Goal: Task Accomplishment & Management: Contribute content

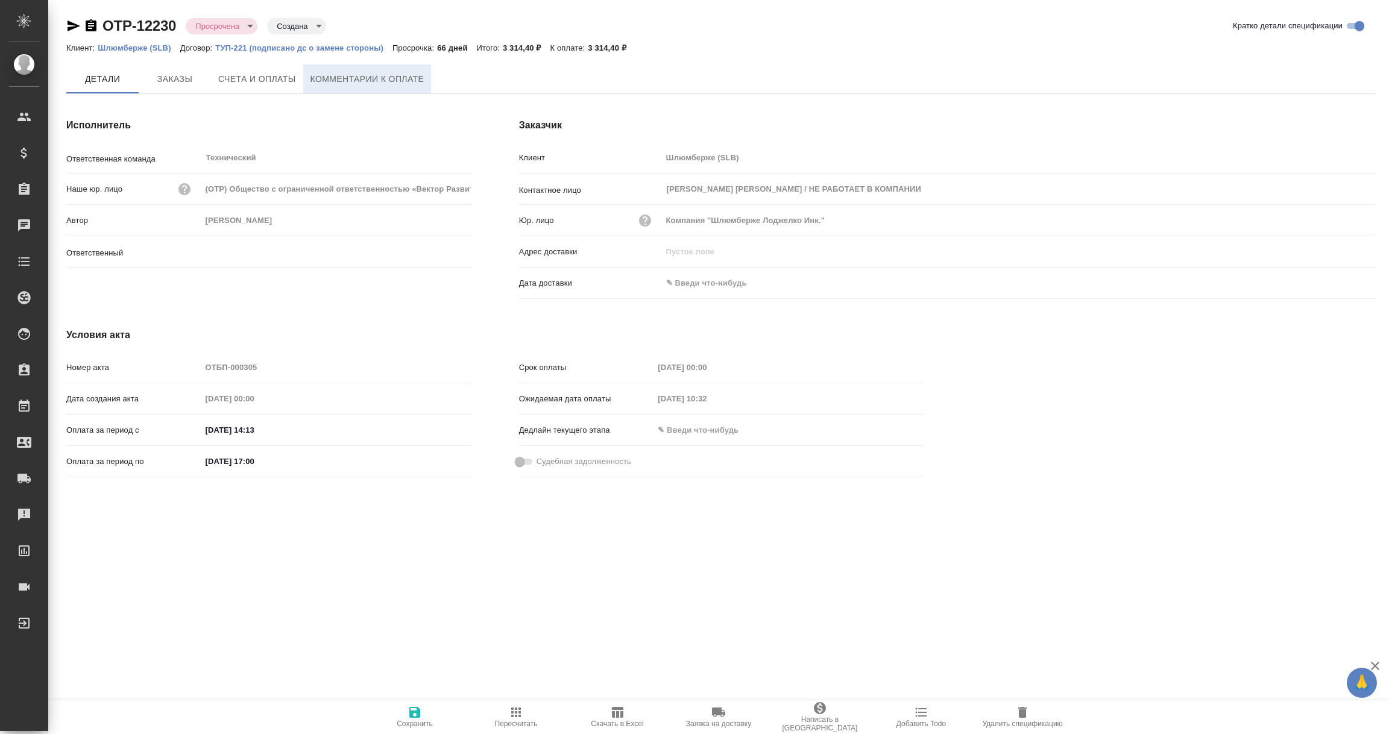
click at [375, 79] on span "Комментарии к оплате" at bounding box center [367, 79] width 114 height 15
type input "Никифорова Валерия"
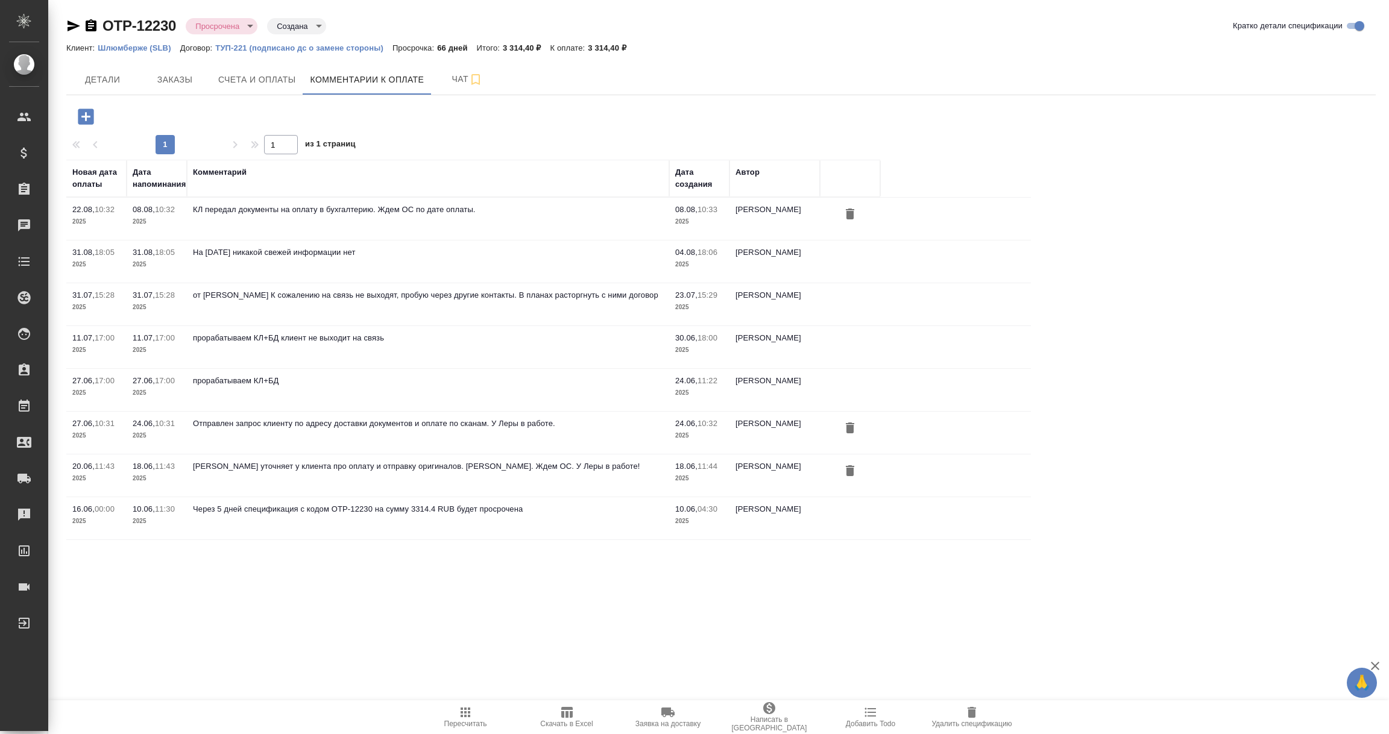
click at [84, 115] on icon "button" at bounding box center [86, 116] width 16 height 16
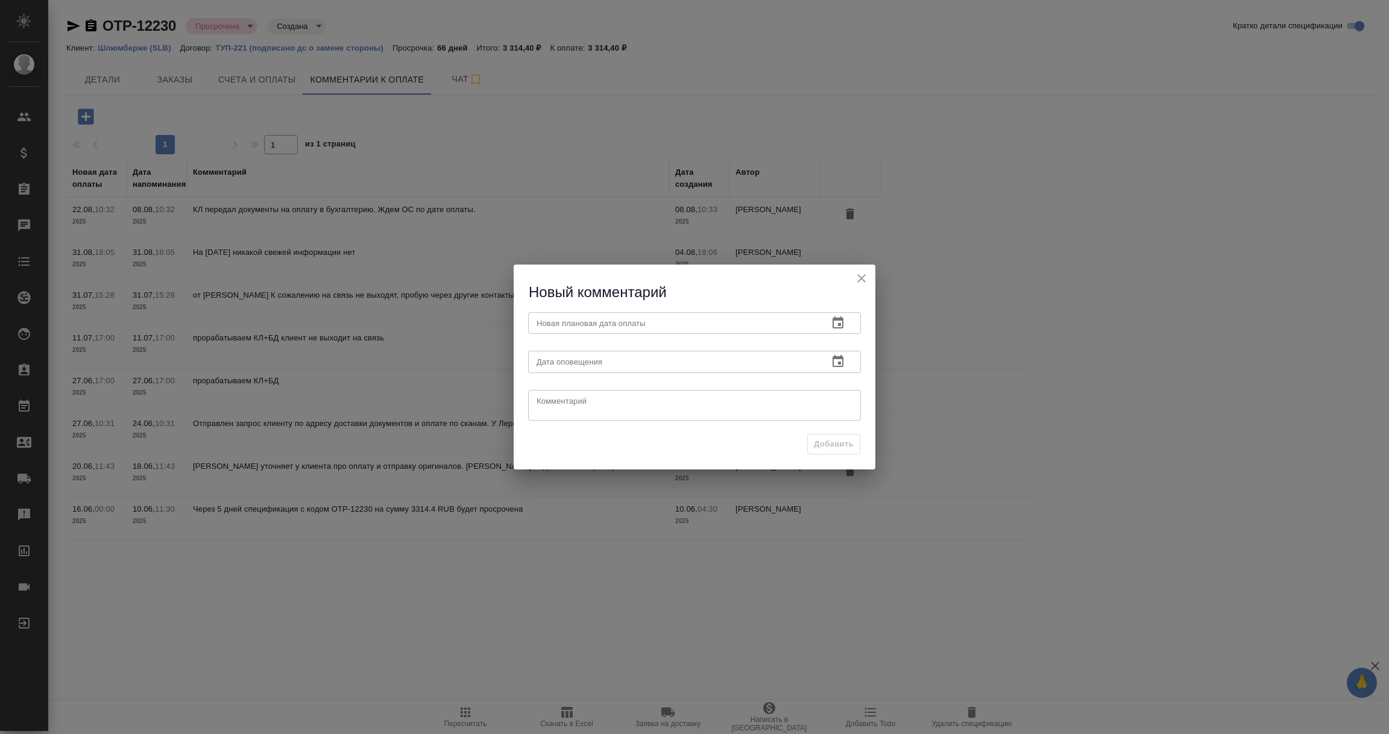
click at [841, 319] on icon "button" at bounding box center [837, 322] width 11 height 12
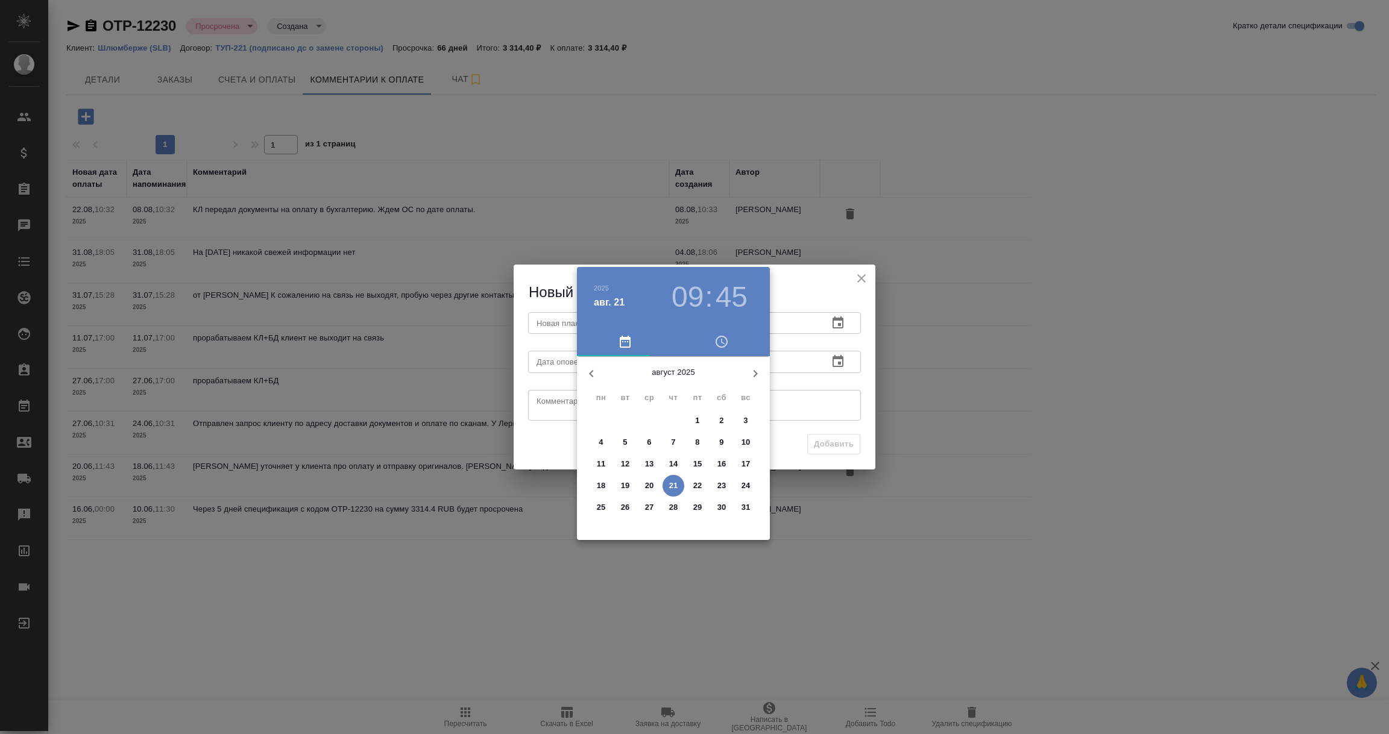
click at [834, 316] on div at bounding box center [694, 367] width 1389 height 734
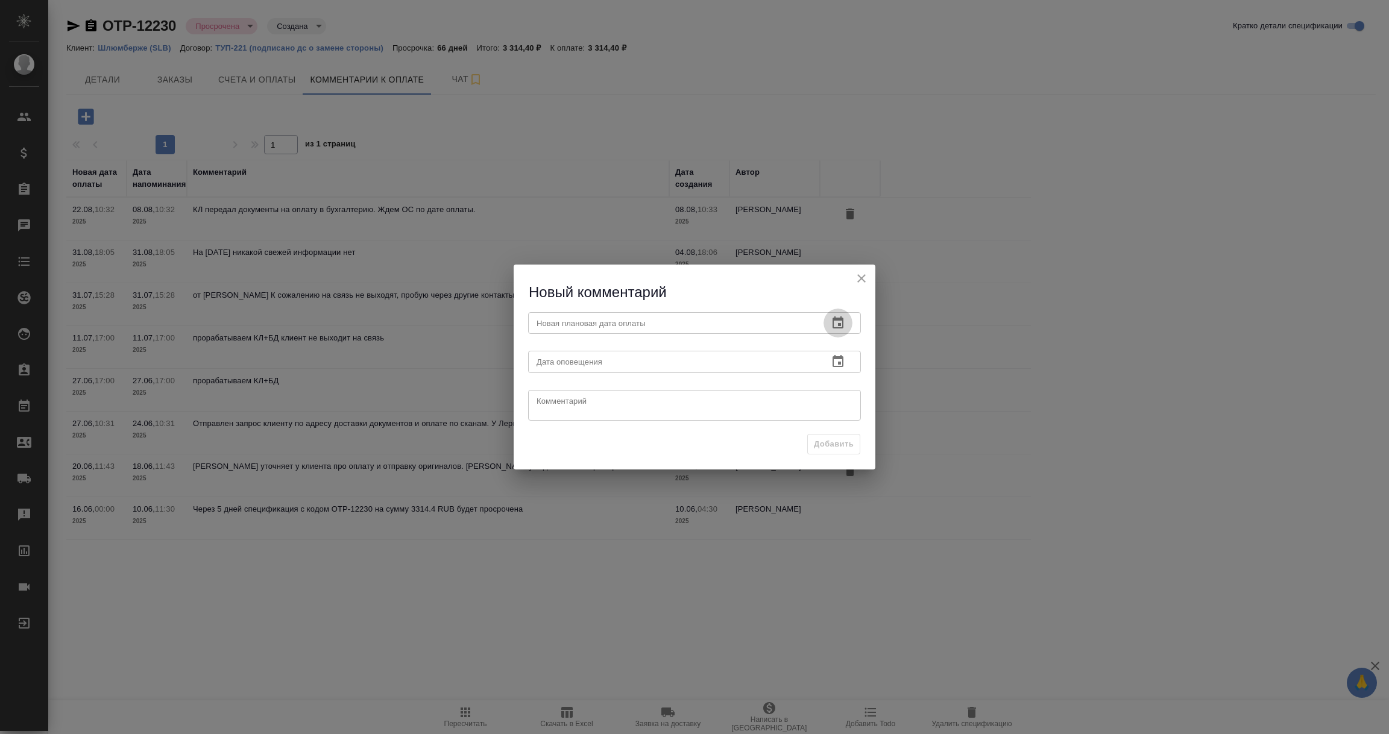
click at [837, 325] on icon "button" at bounding box center [837, 323] width 14 height 14
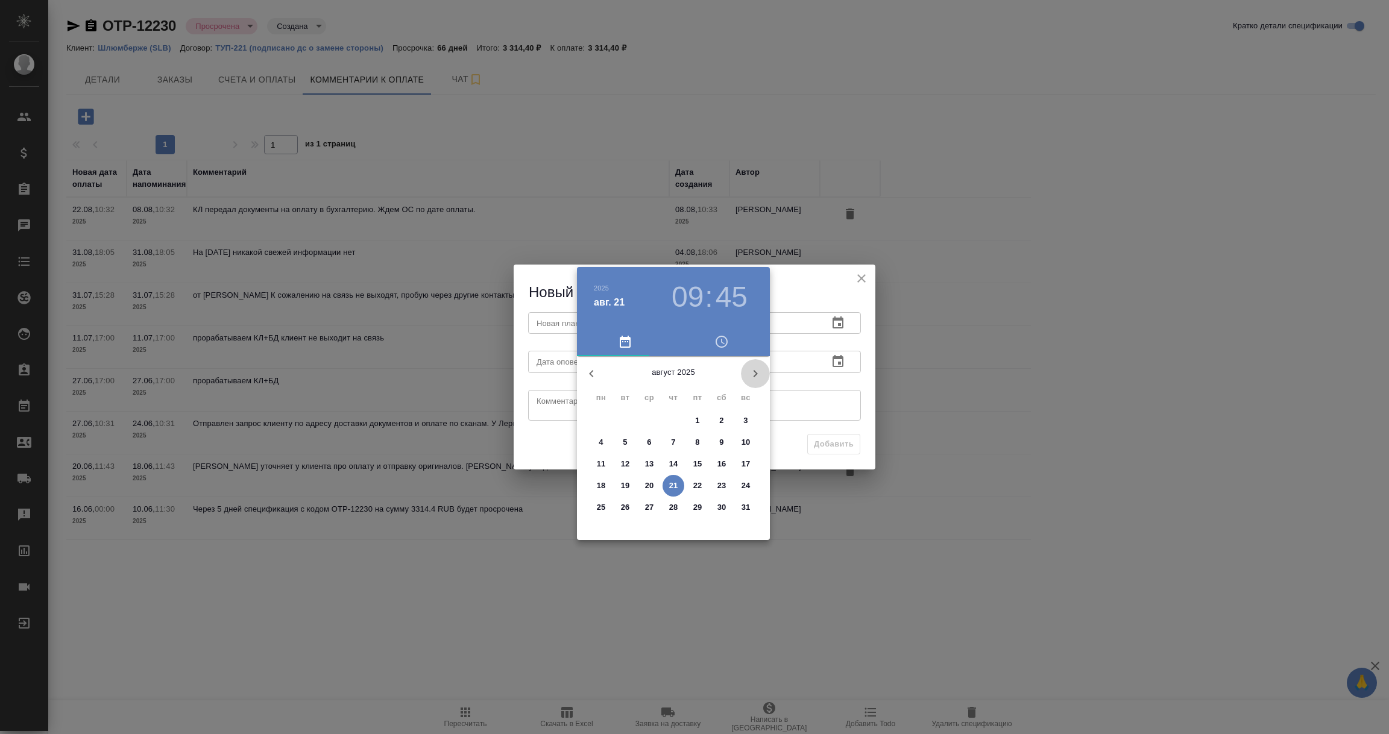
click at [757, 374] on icon "button" at bounding box center [755, 373] width 14 height 14
click at [700, 439] on p "12" at bounding box center [697, 442] width 9 height 12
type input "[DATE] 09:45"
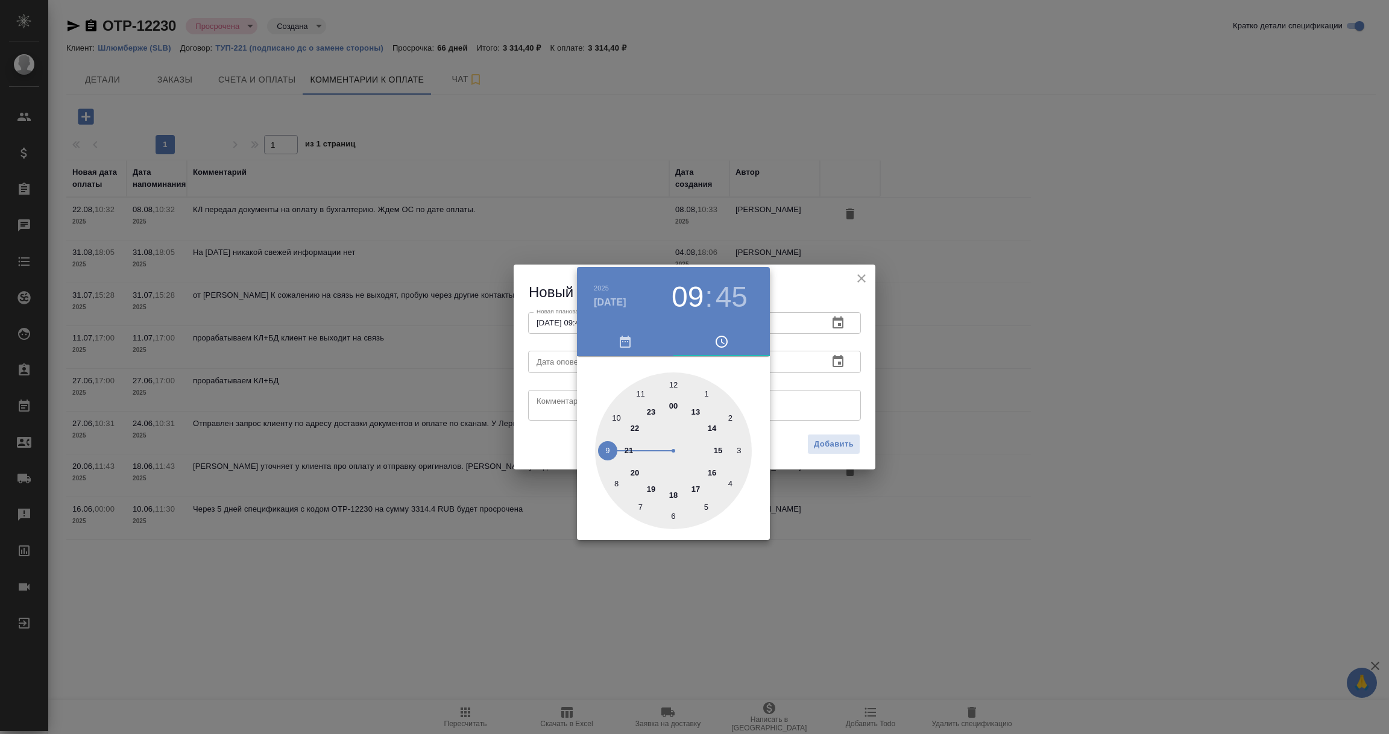
click at [820, 366] on div at bounding box center [694, 367] width 1389 height 734
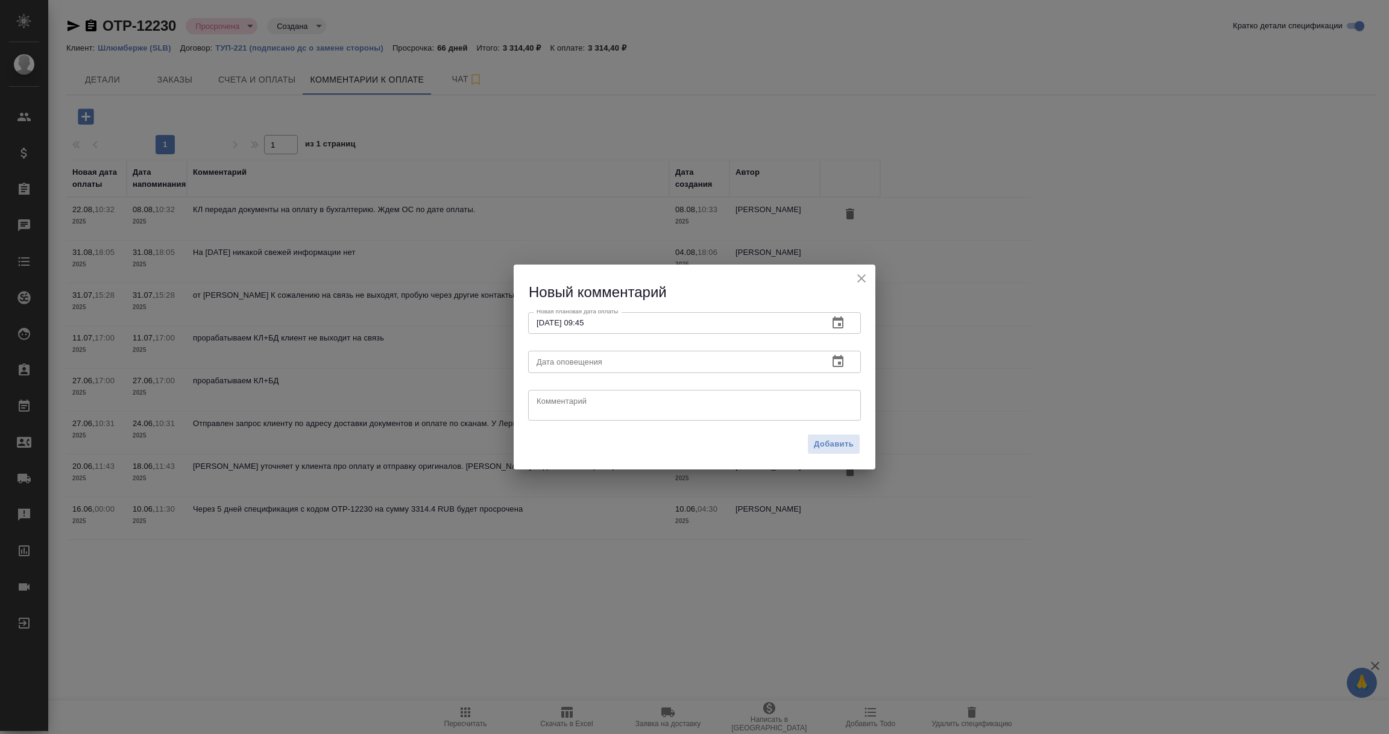
click at [838, 360] on icon "button" at bounding box center [837, 361] width 14 height 14
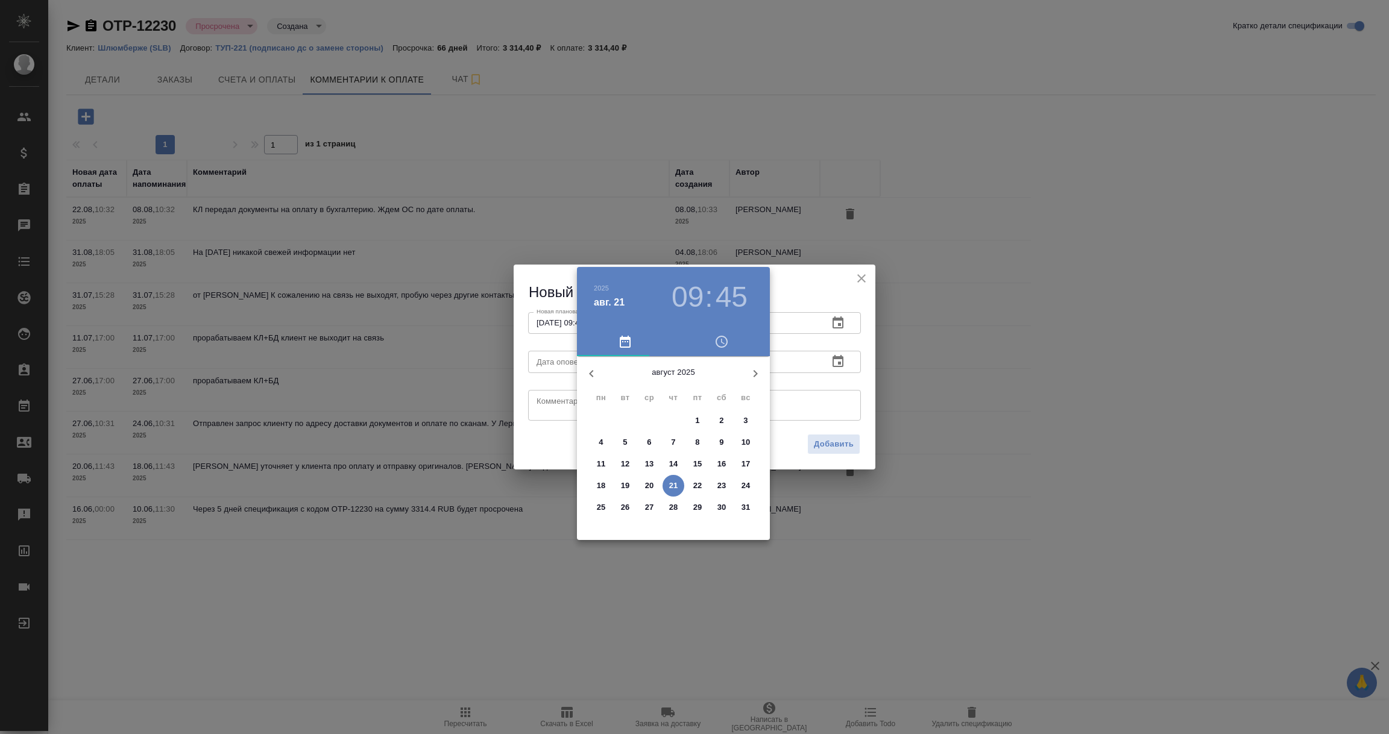
click at [672, 482] on p "21" at bounding box center [673, 486] width 9 height 12
type input "21.08.2025 09:45"
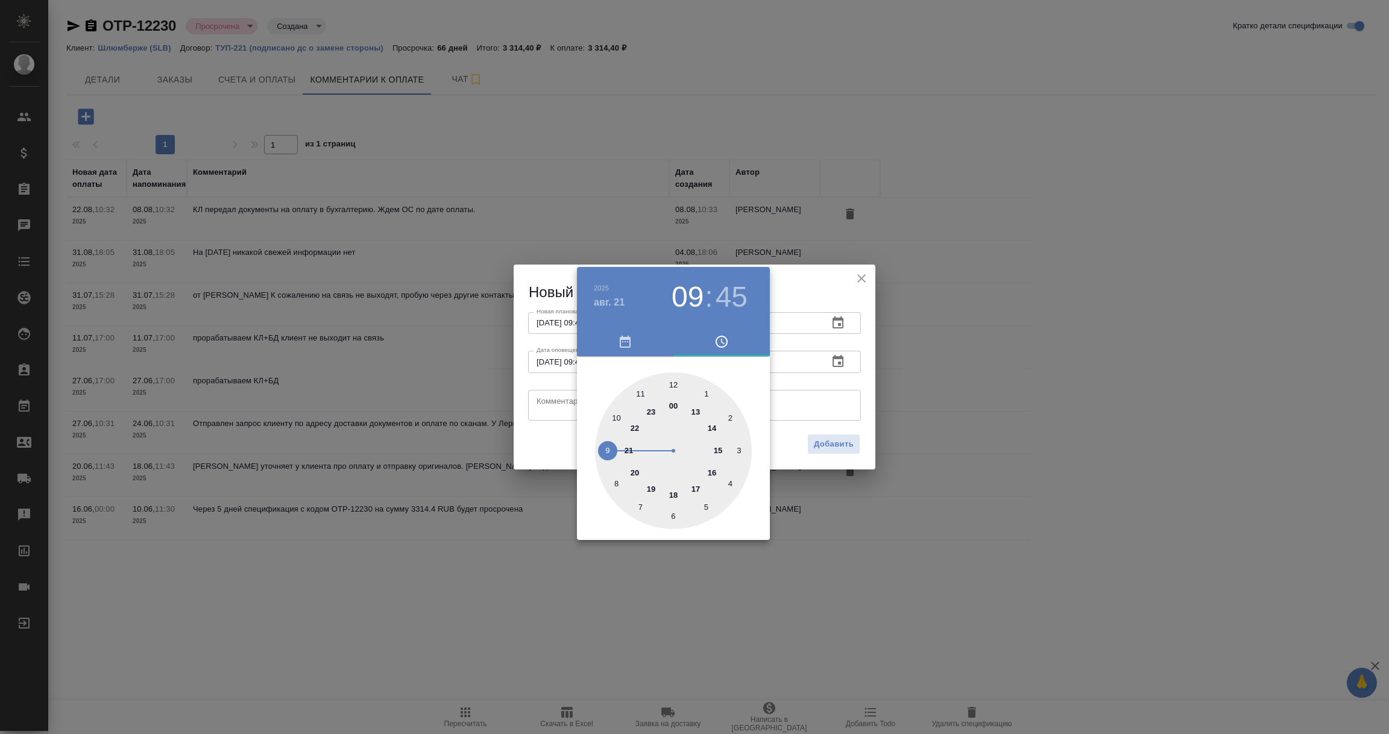
click at [548, 406] on div at bounding box center [694, 367] width 1389 height 734
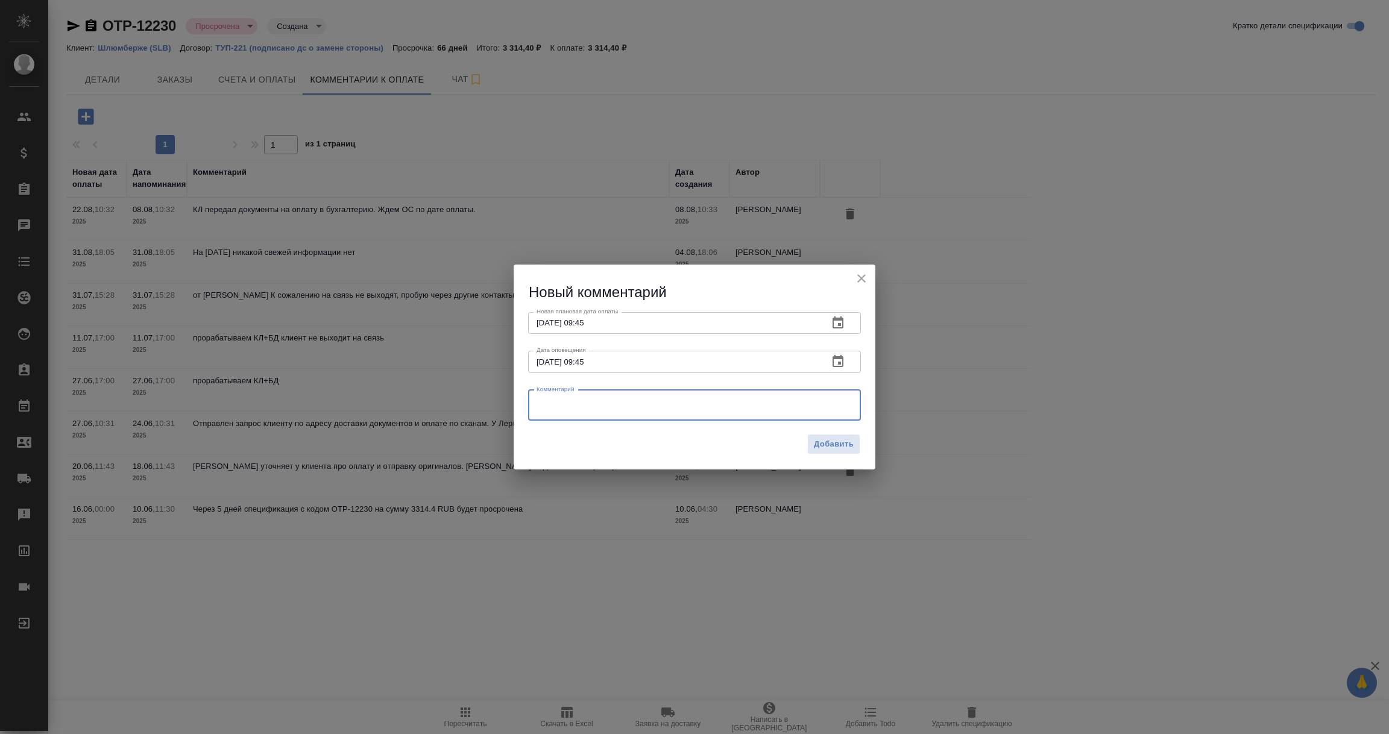
drag, startPoint x: 548, startPoint y: 406, endPoint x: 541, endPoint y: 407, distance: 7.9
click at [548, 406] on textarea at bounding box center [694, 405] width 316 height 18
click at [645, 406] on textarea "Клиент попросил направить ооригиналы, уточняем актуальный адрес." at bounding box center [694, 405] width 316 height 18
type textarea "Клиент попросил направить оригиналы, уточняем актуальный адрес."
click at [829, 439] on span "Добавить" at bounding box center [834, 445] width 40 height 14
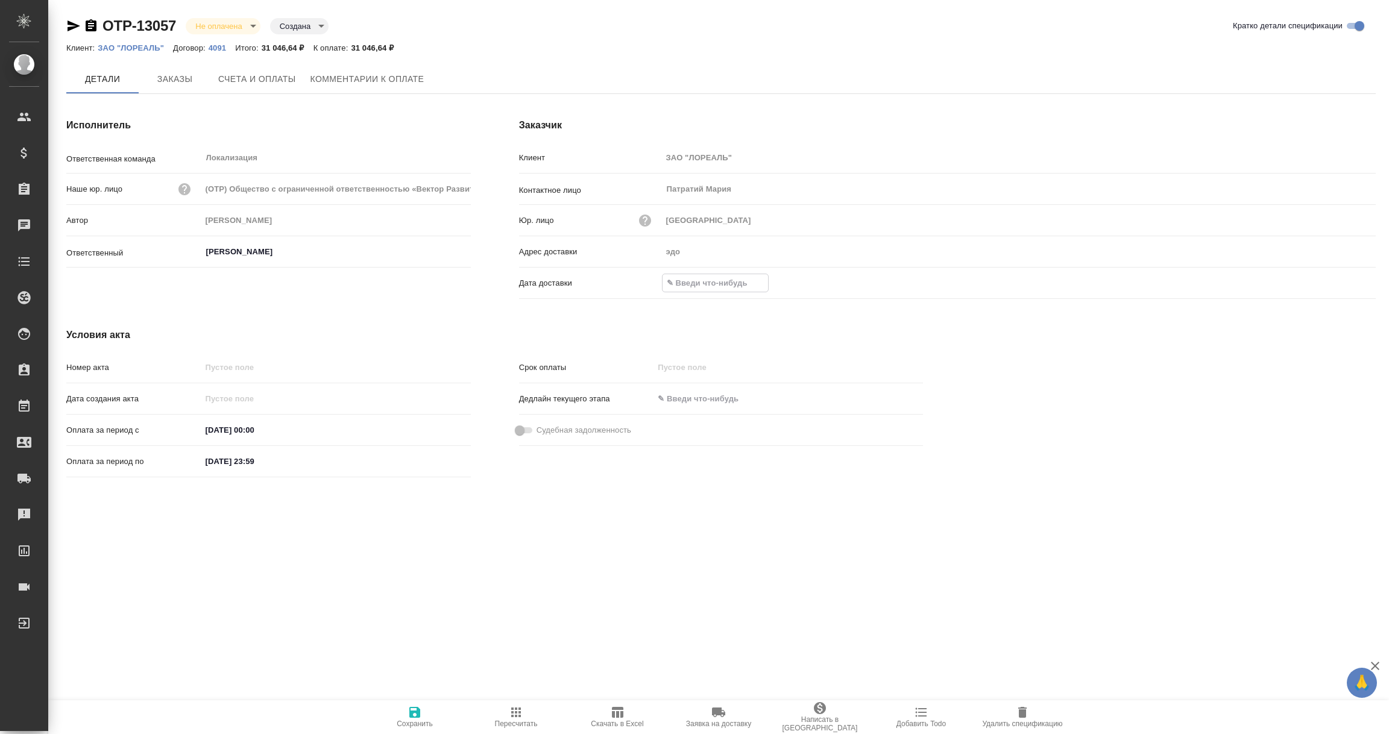
click at [701, 277] on input "text" at bounding box center [714, 282] width 105 height 17
click at [1343, 277] on icon "button" at bounding box center [1340, 283] width 11 height 12
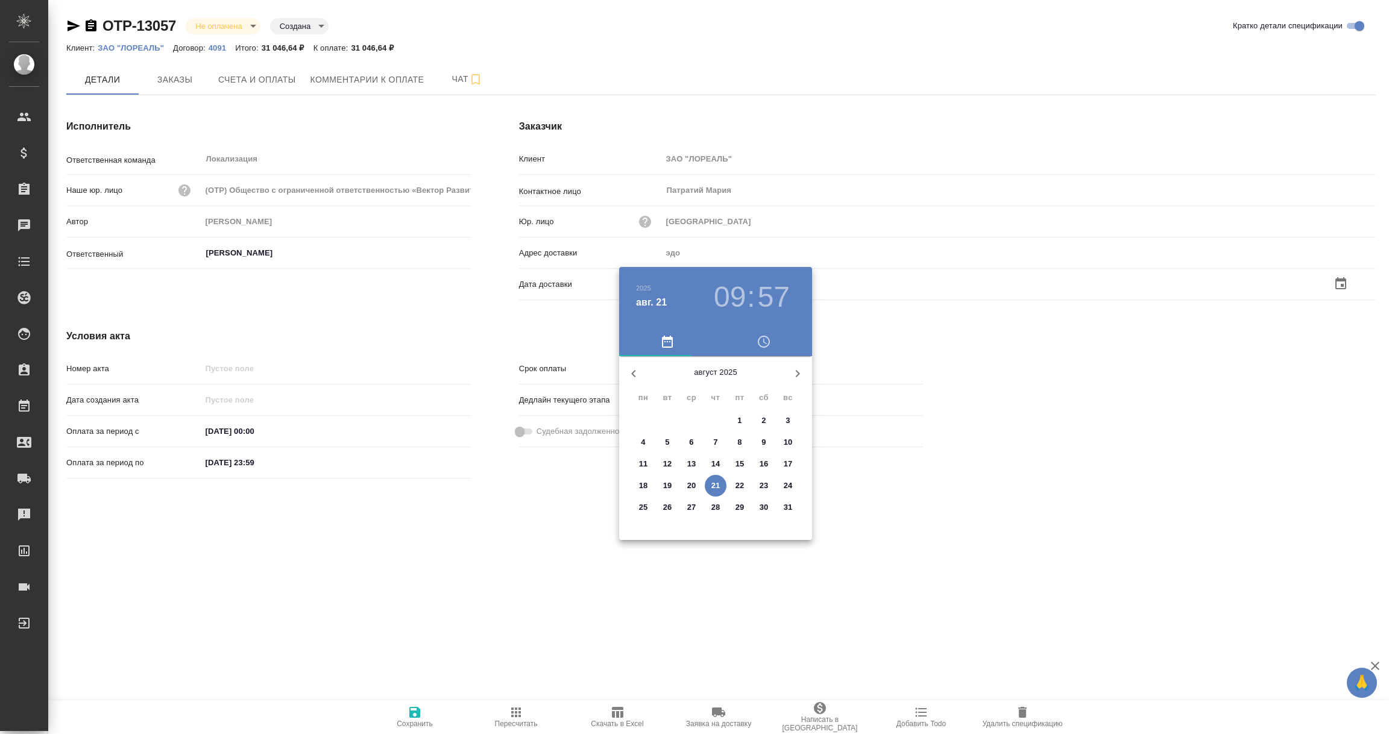
click at [717, 486] on p "21" at bounding box center [715, 486] width 9 height 12
type input "21.08.2025 09:57"
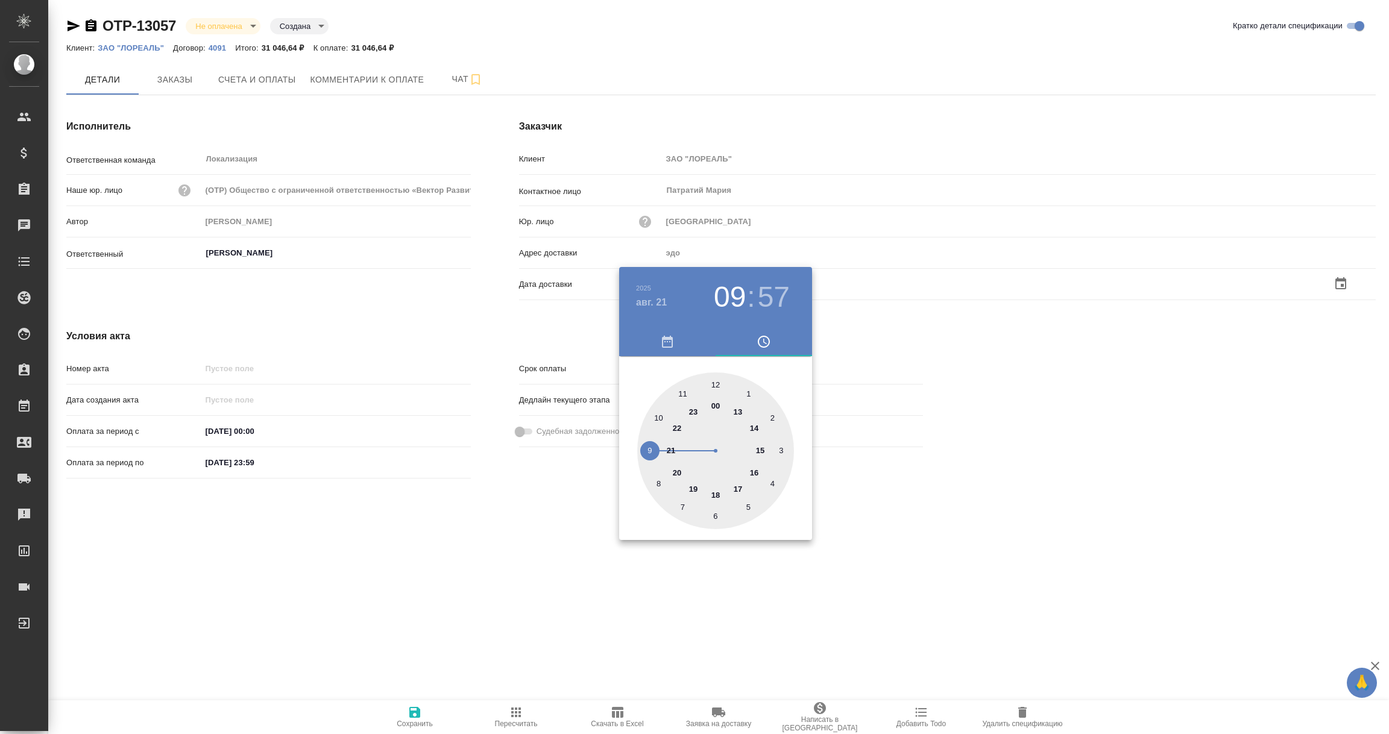
click at [538, 565] on div at bounding box center [694, 367] width 1389 height 734
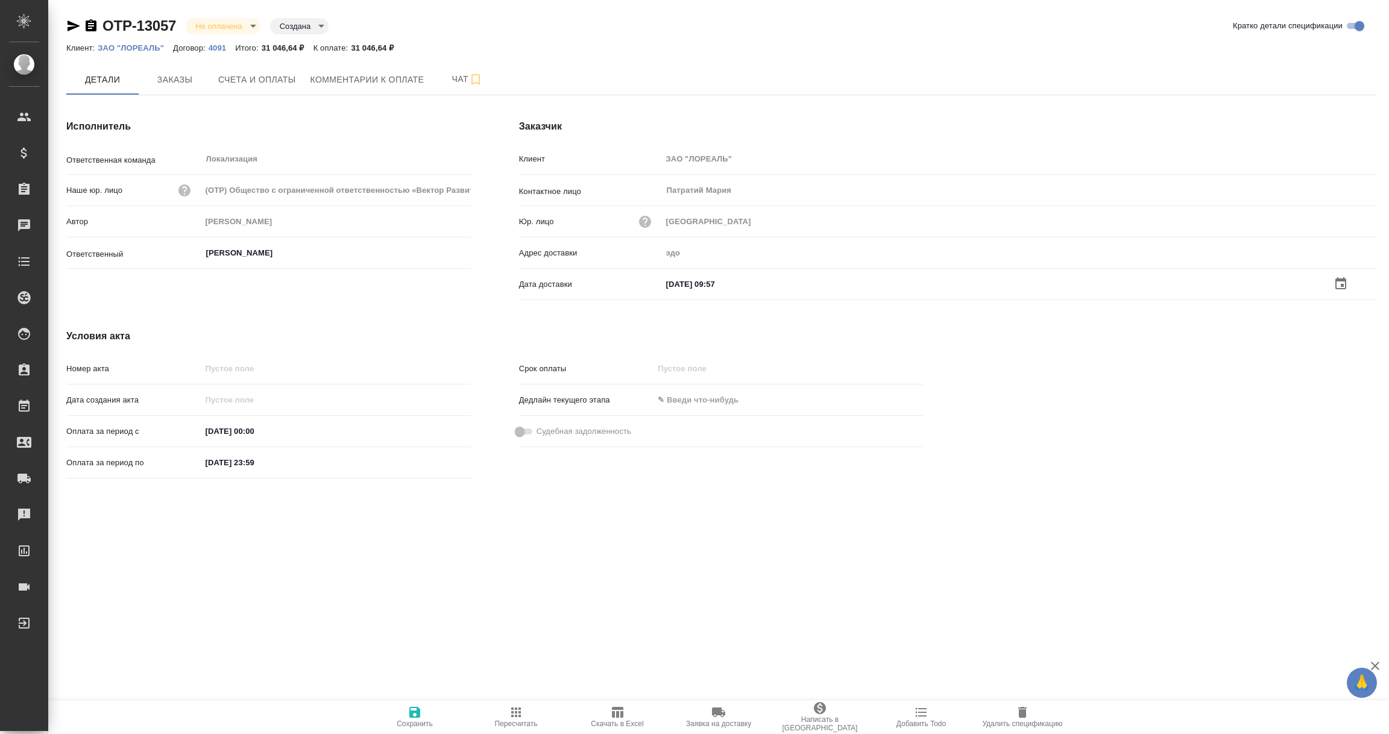
click at [415, 707] on icon "button" at bounding box center [414, 712] width 11 height 11
click at [717, 281] on input "text" at bounding box center [714, 282] width 105 height 17
click at [1338, 281] on icon "button" at bounding box center [1340, 283] width 14 height 14
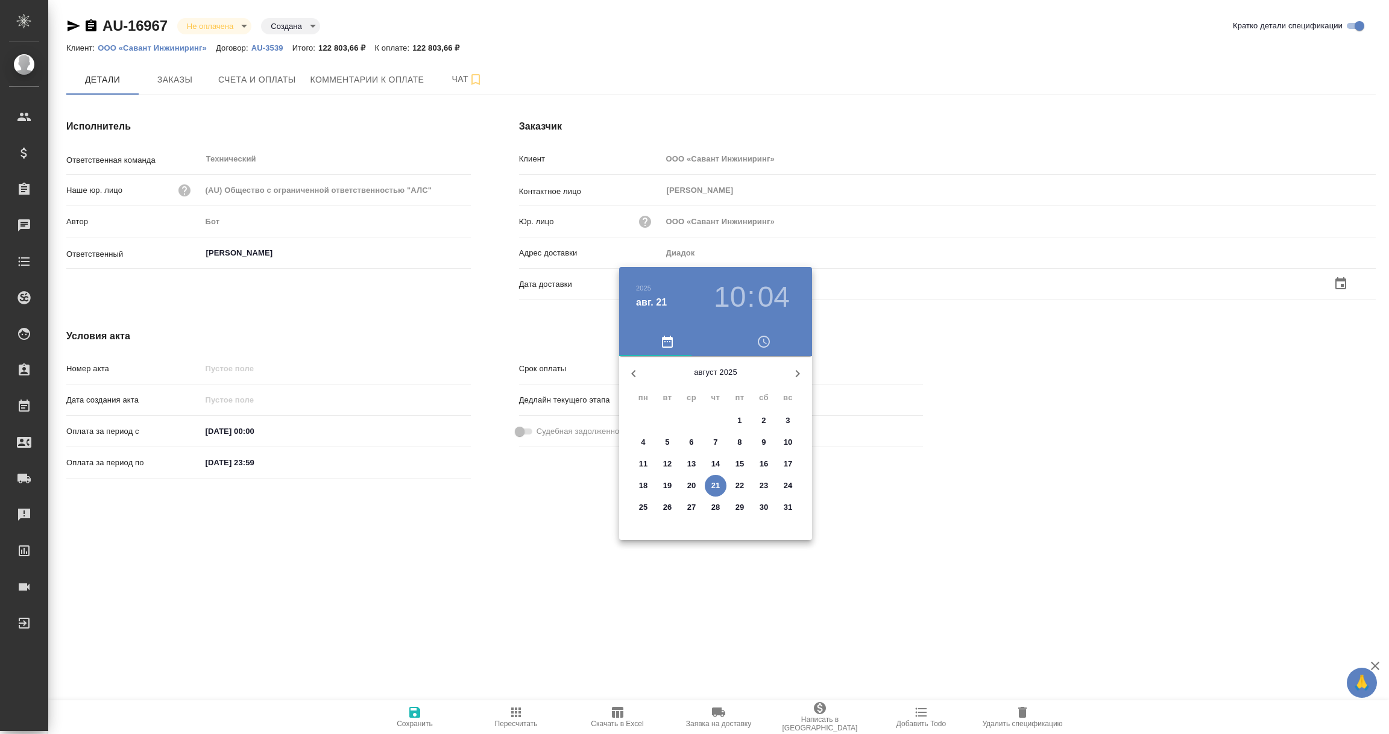
click at [715, 486] on p "21" at bounding box center [715, 486] width 9 height 12
type input "21.08.2025 10:04"
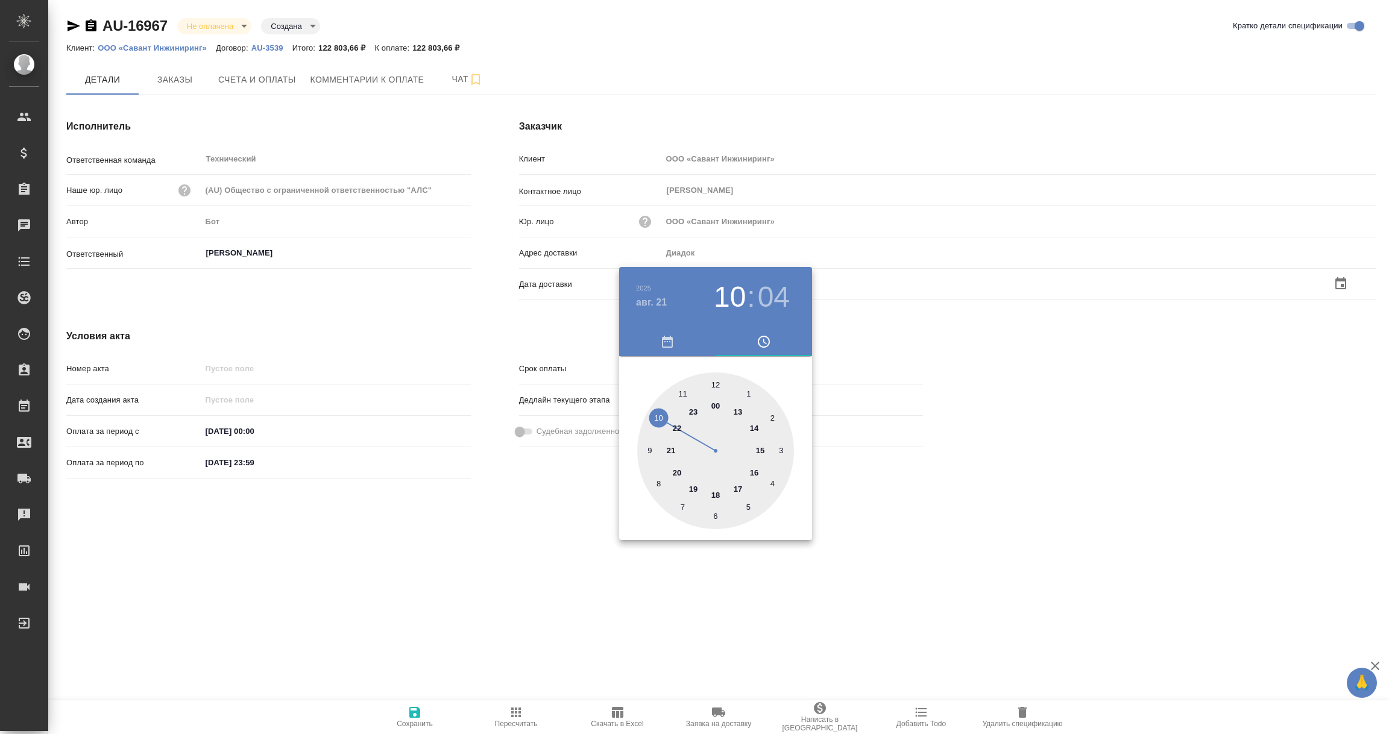
click at [498, 583] on div at bounding box center [694, 367] width 1389 height 734
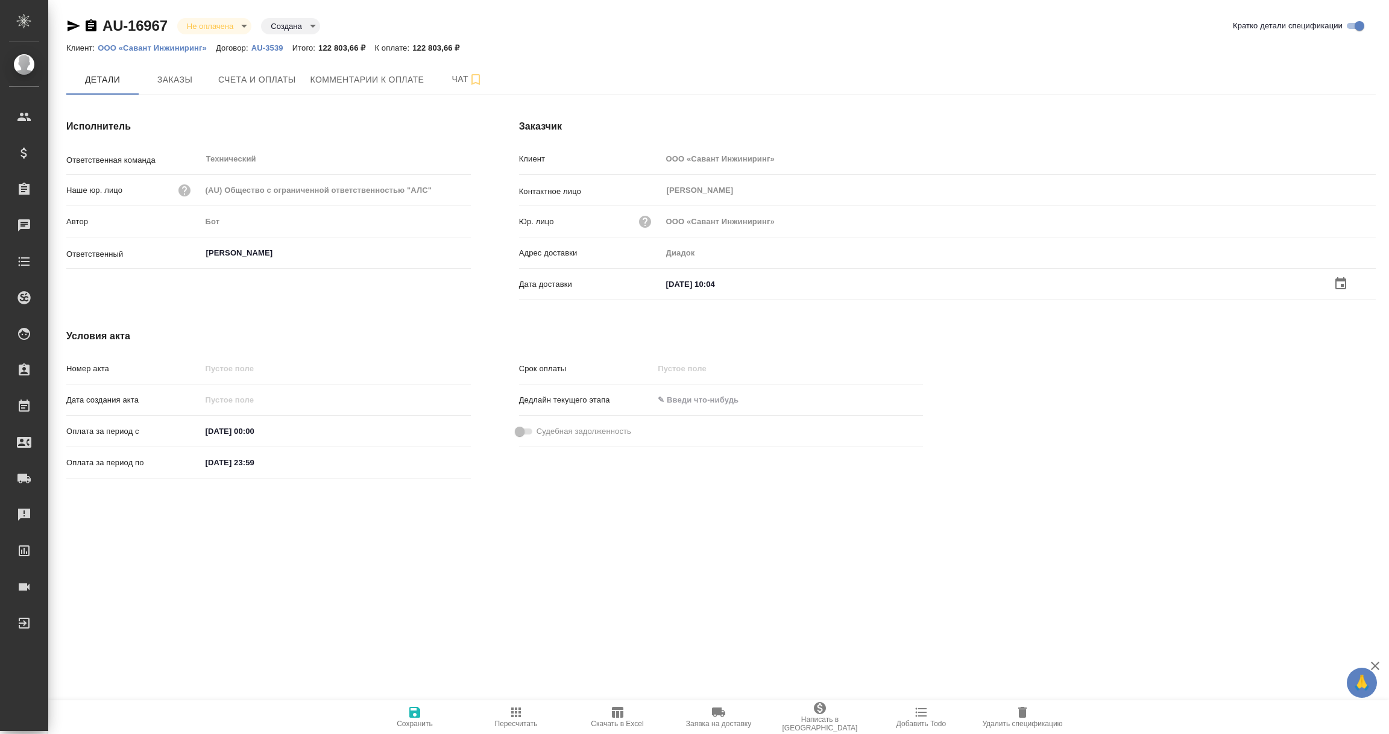
click at [409, 711] on icon "button" at bounding box center [414, 712] width 11 height 11
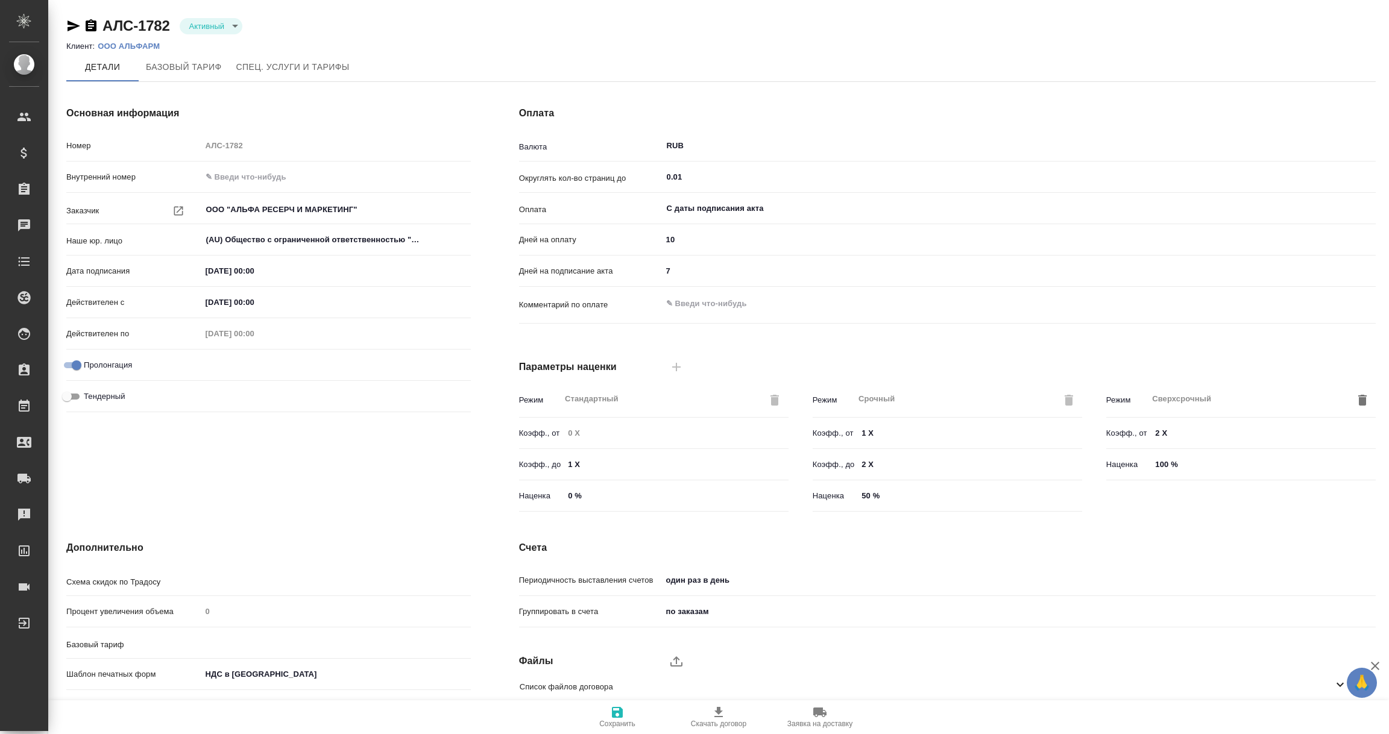
type input "1062 awatera + Marketing"
type input "Стандартный шаблон - [PHONE_NUMBER] - ВЫБЕРИ МЕНЯ!"
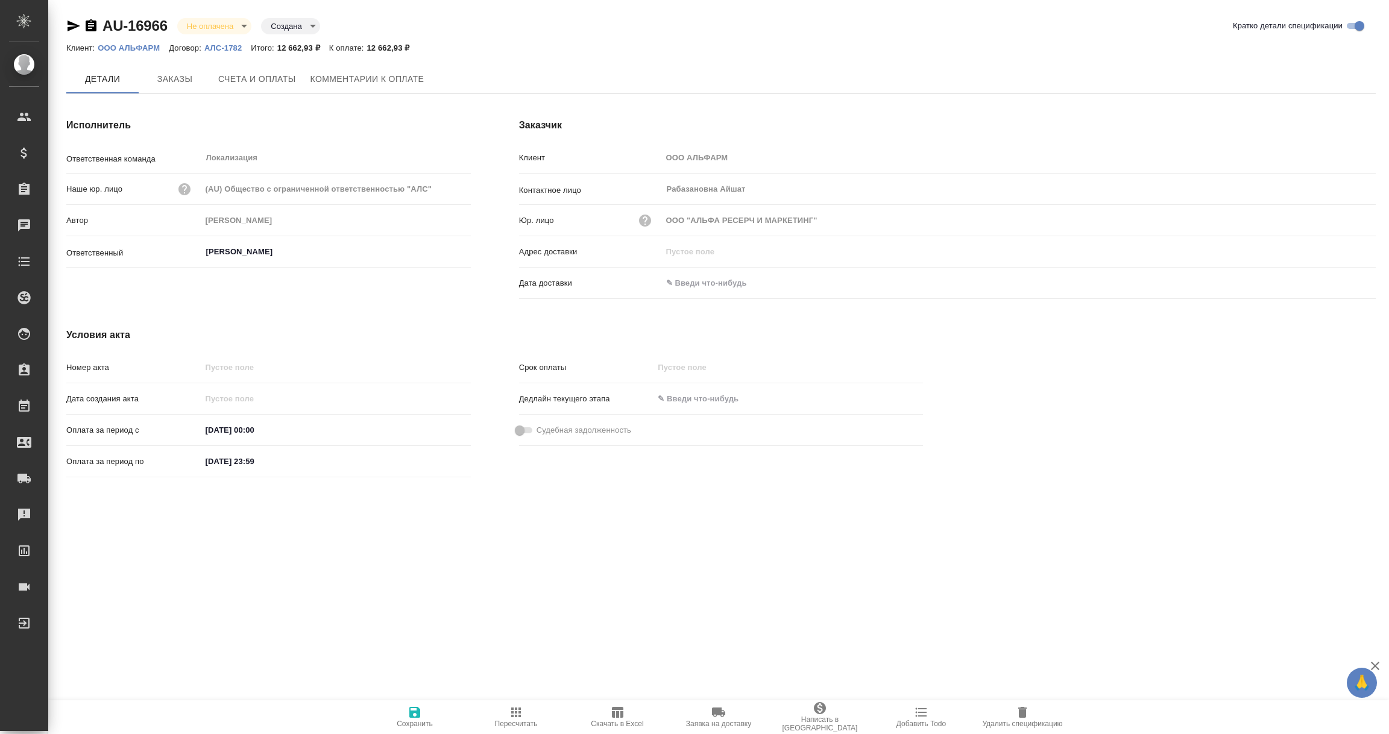
click at [733, 287] on input "text" at bounding box center [714, 282] width 105 height 17
click at [1335, 281] on icon "button" at bounding box center [1340, 283] width 11 height 12
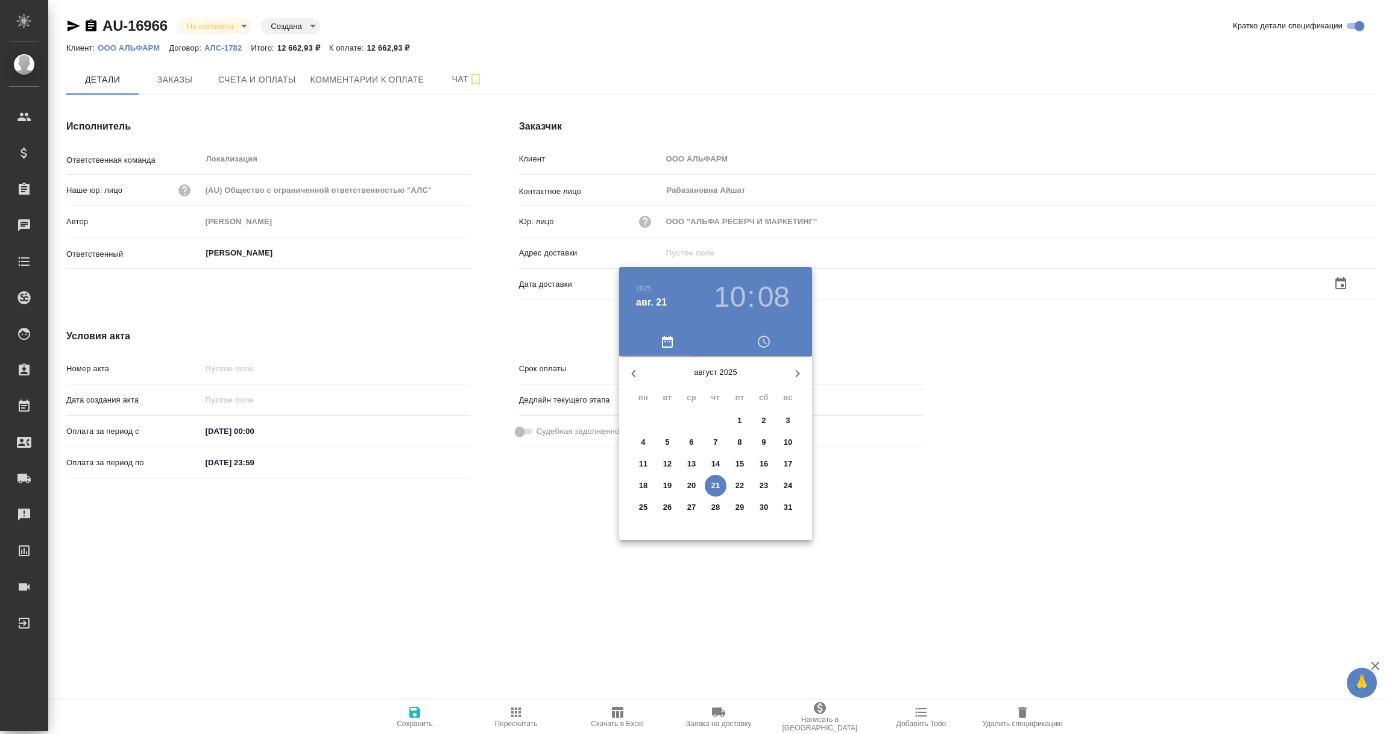
click at [713, 480] on p "21" at bounding box center [715, 486] width 9 height 12
type input "[DATE] 10:08"
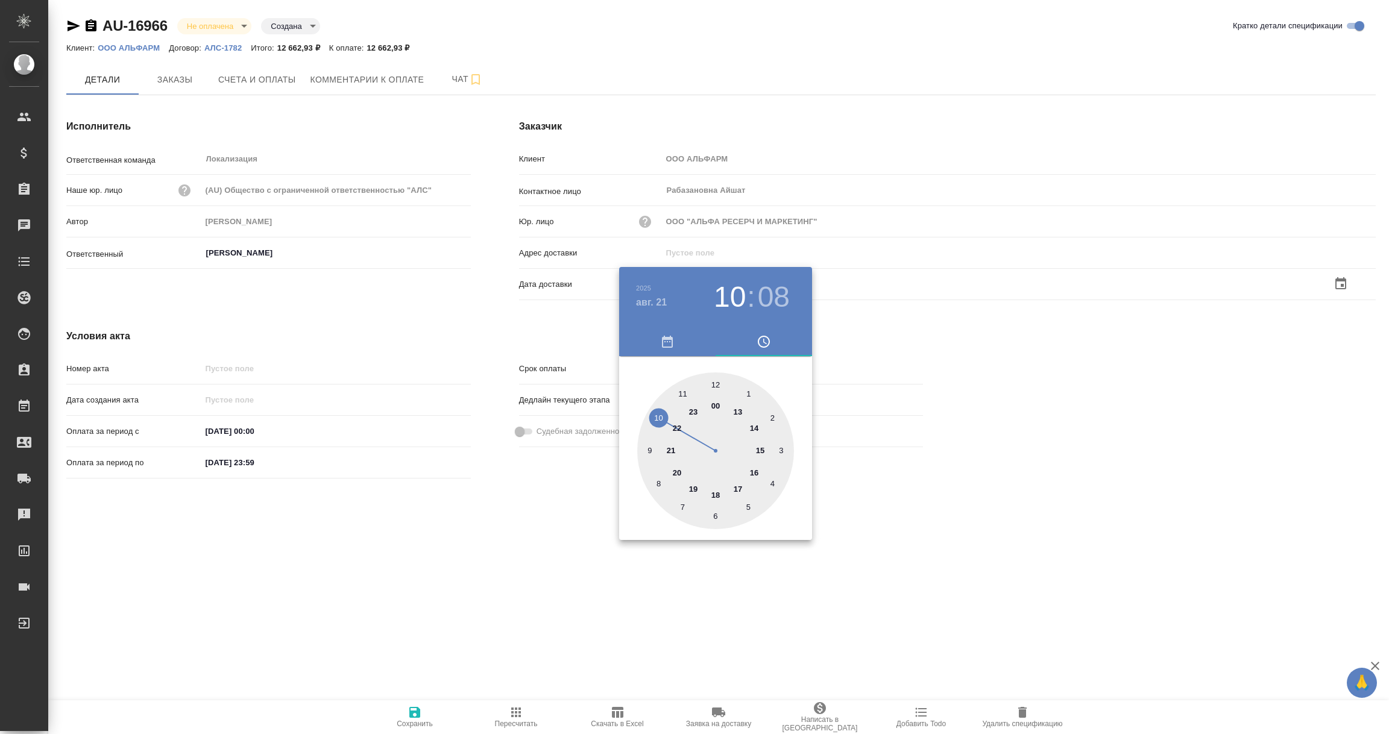
click at [565, 605] on div at bounding box center [694, 367] width 1389 height 734
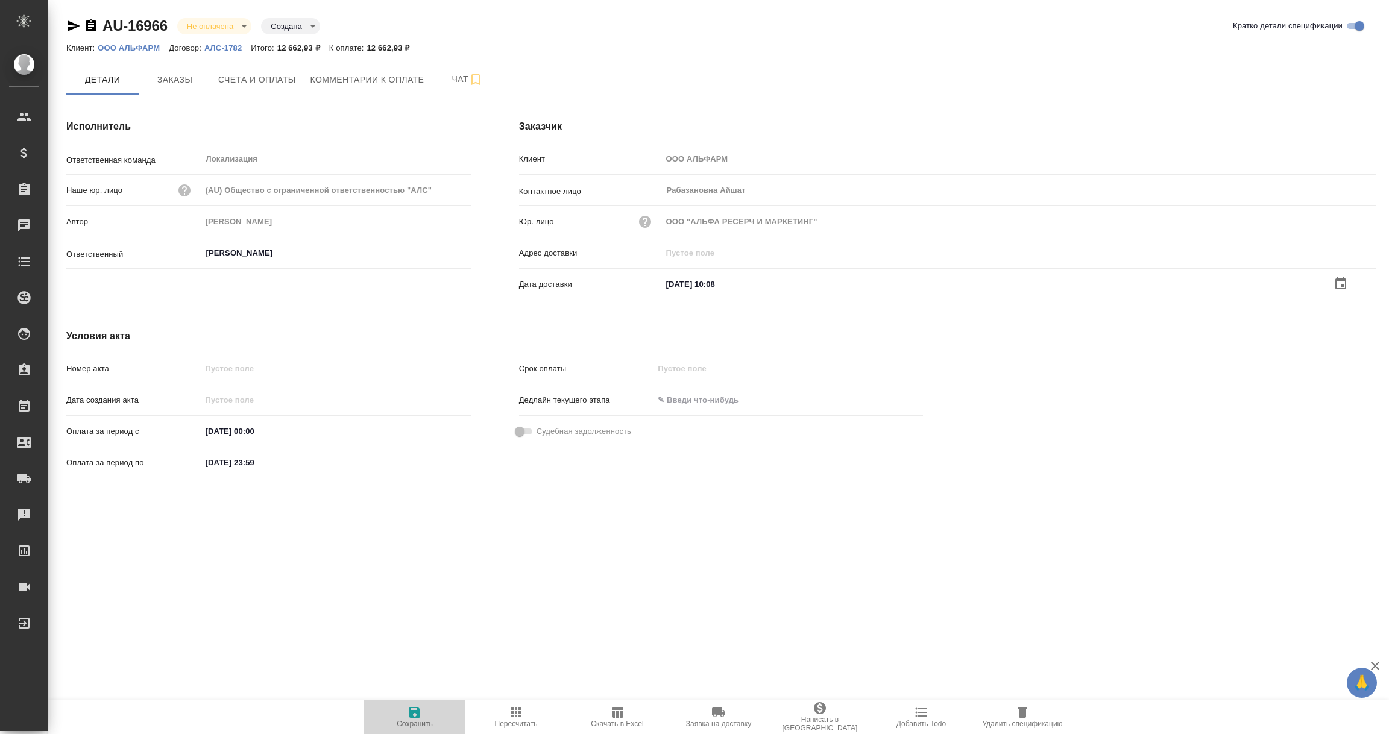
click at [413, 710] on icon "button" at bounding box center [414, 712] width 14 height 14
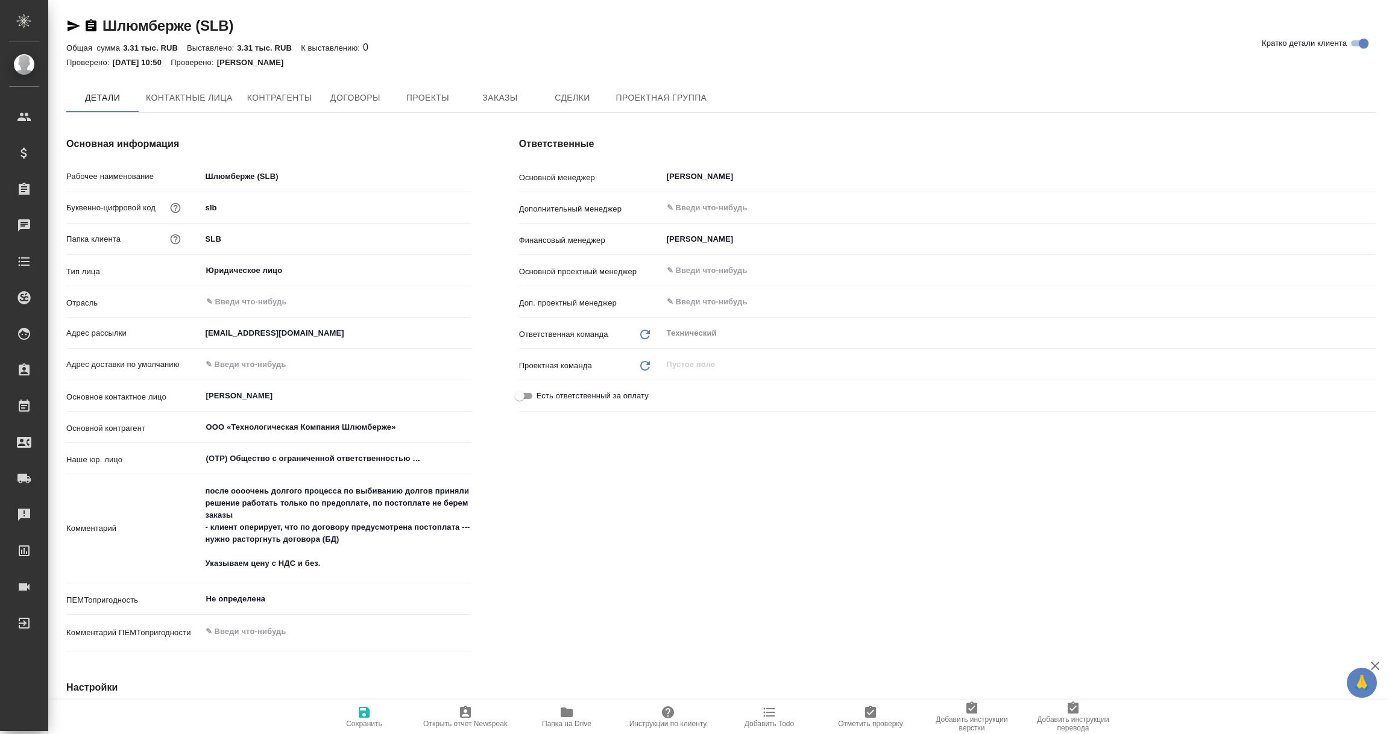
type textarea "x"
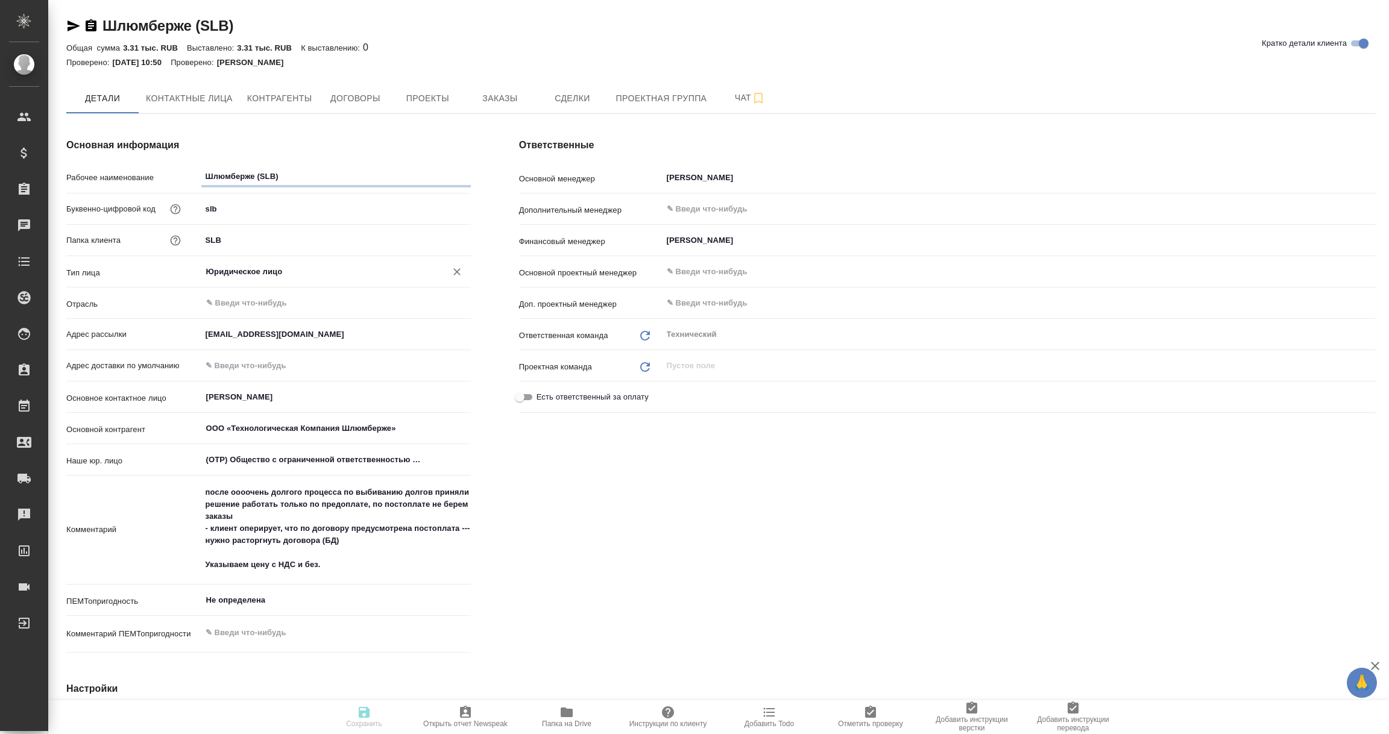
type textarea "x"
click at [344, 102] on span "Договоры" at bounding box center [355, 98] width 58 height 15
type textarea "x"
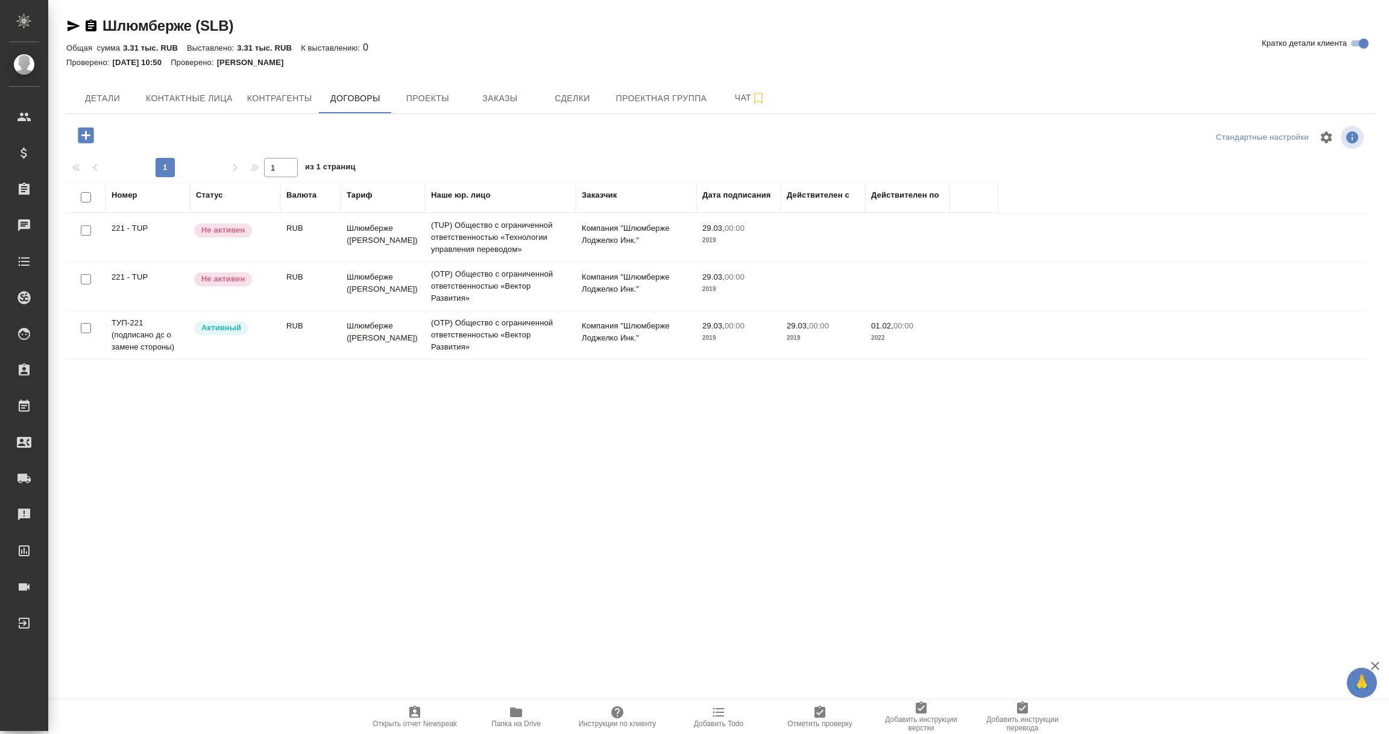
click at [162, 259] on td "ТУП-221 (подписано дс о замене стороны)" at bounding box center [147, 237] width 84 height 42
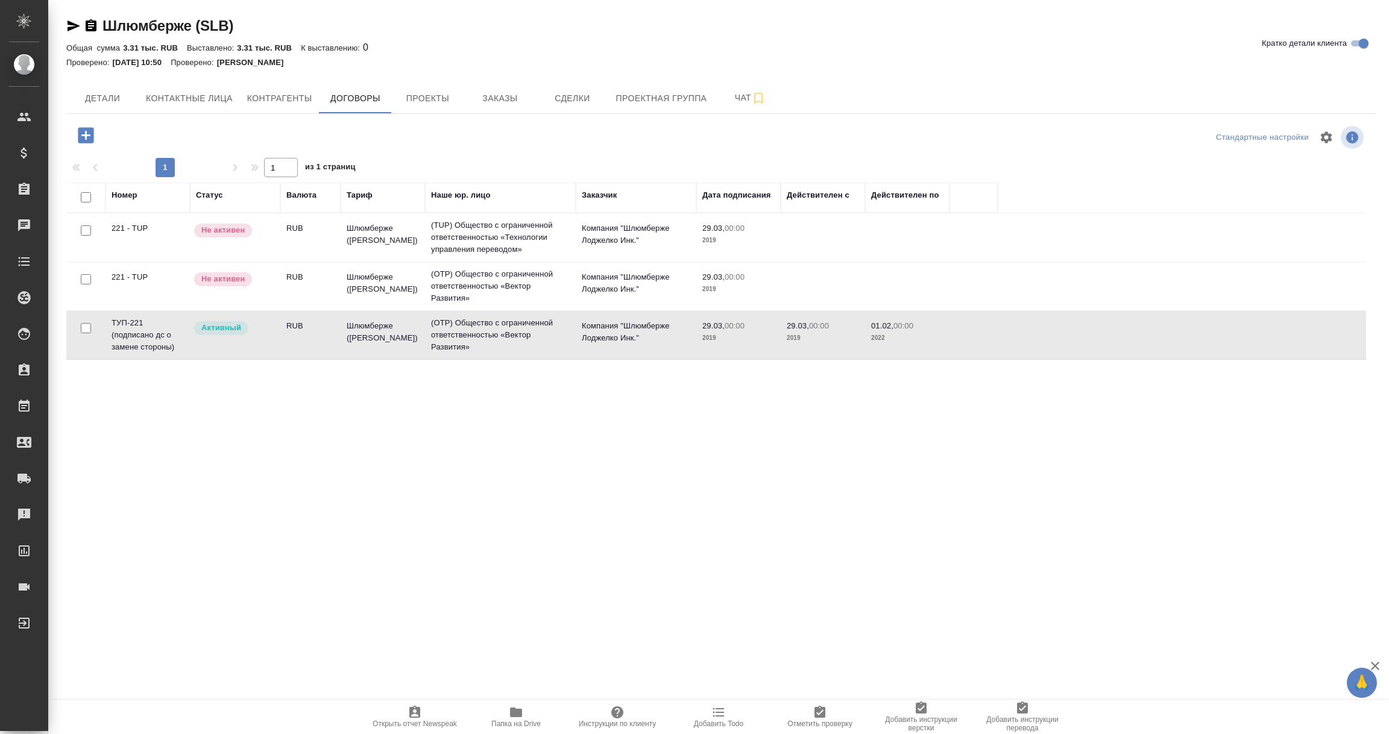
click at [162, 259] on td "ТУП-221 (подписано дс о замене стороны)" at bounding box center [147, 237] width 84 height 42
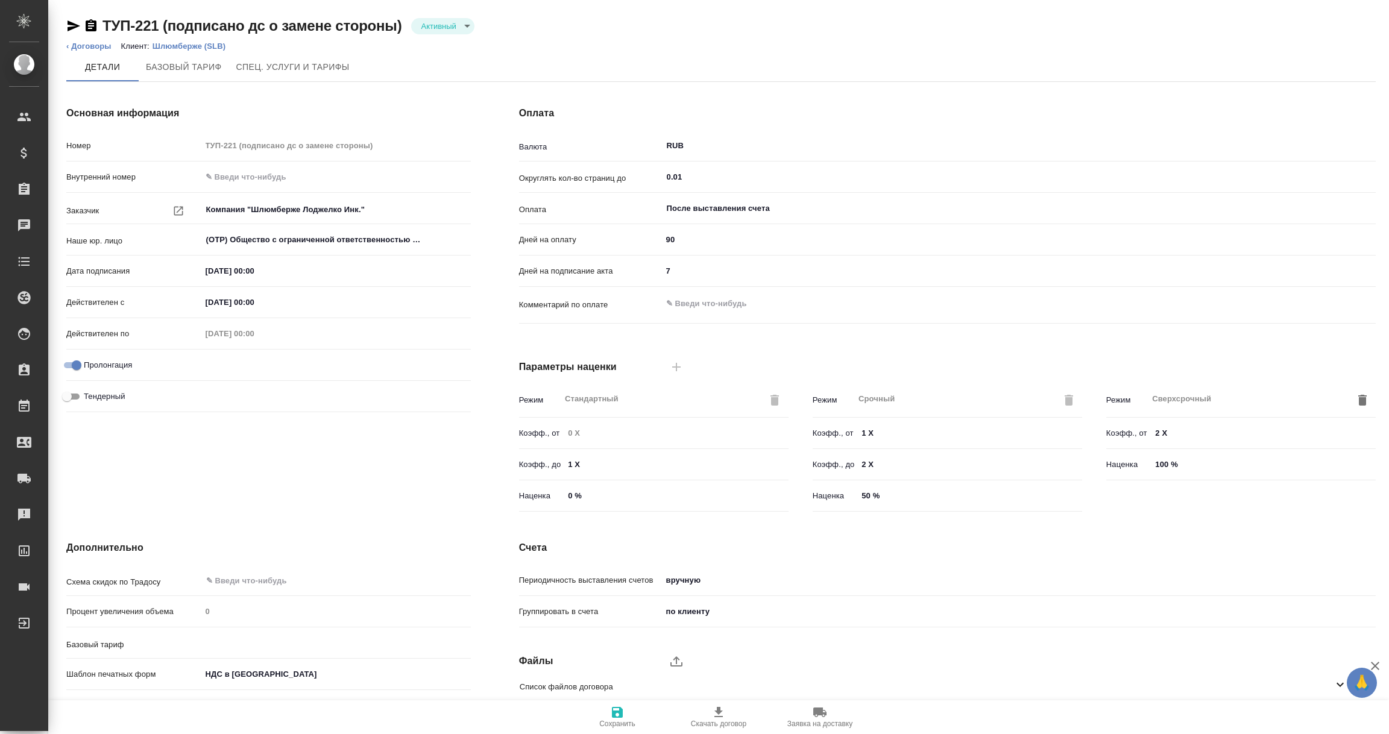
type input "Шлюмберже ([PERSON_NAME])"
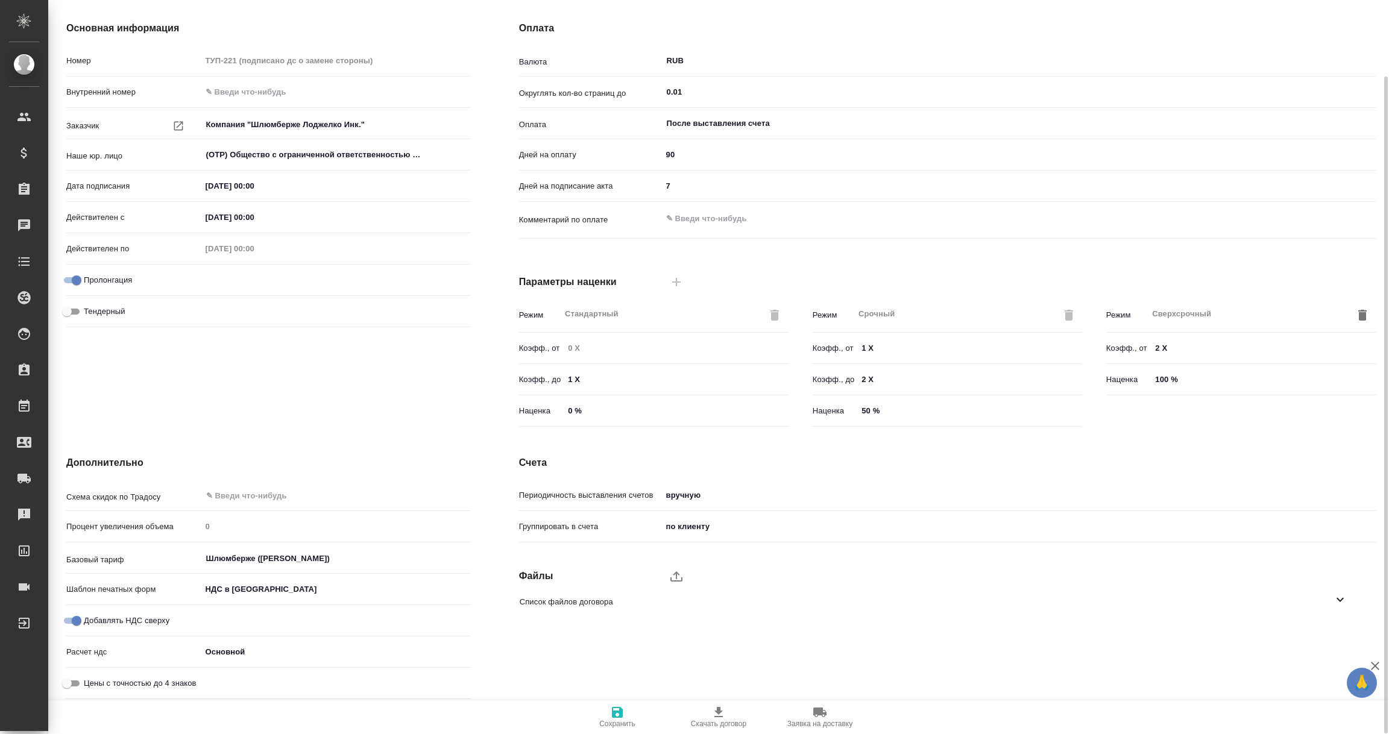
click at [1345, 603] on icon at bounding box center [1339, 599] width 14 height 14
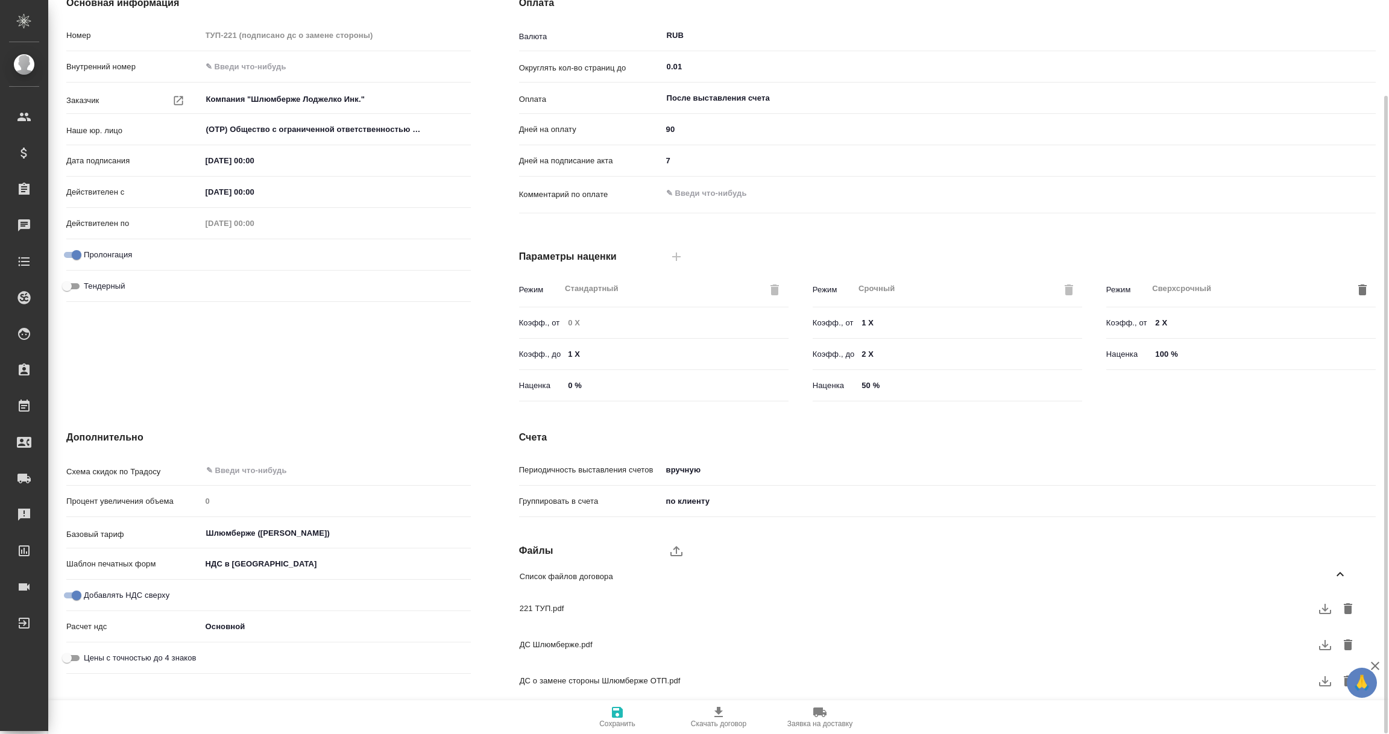
click at [1323, 678] on icon "button" at bounding box center [1324, 681] width 14 height 14
click at [1325, 645] on icon "button" at bounding box center [1325, 645] width 12 height 10
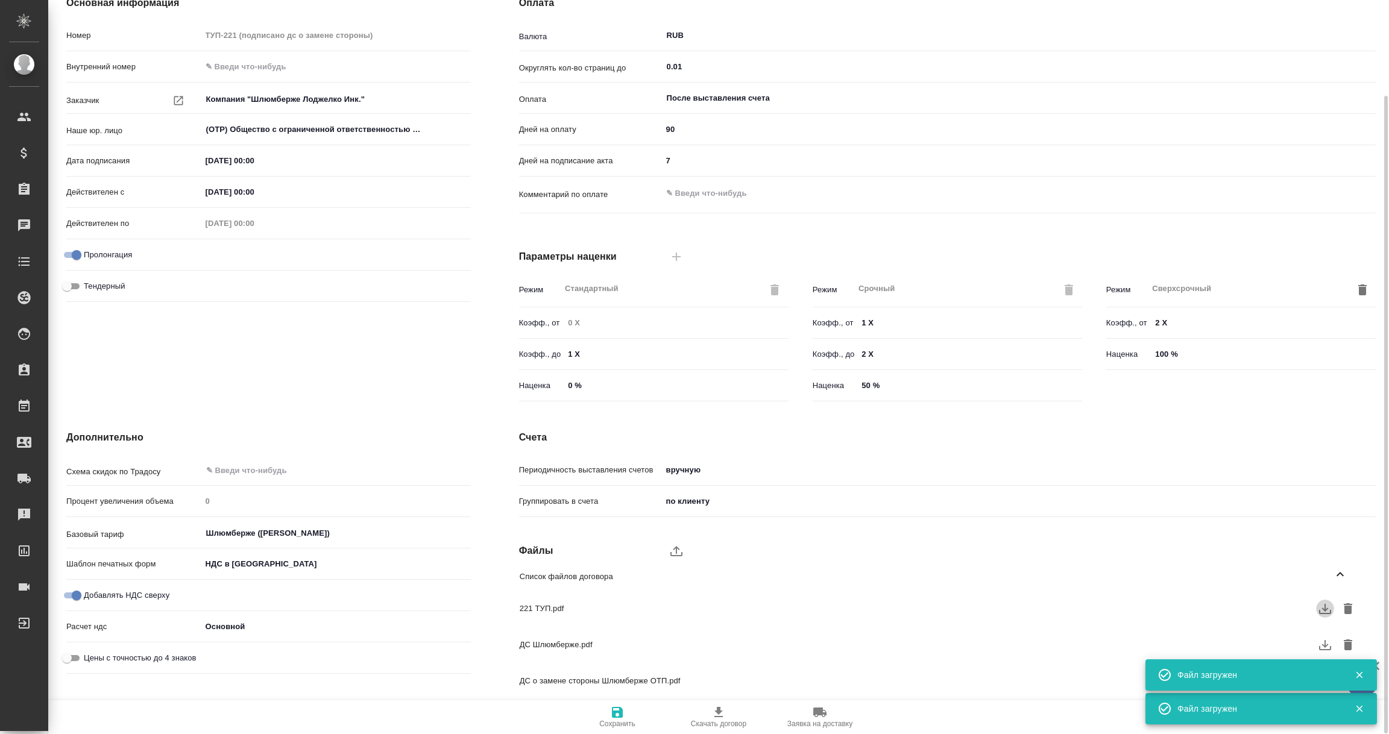
click at [1321, 610] on icon "button" at bounding box center [1324, 608] width 14 height 14
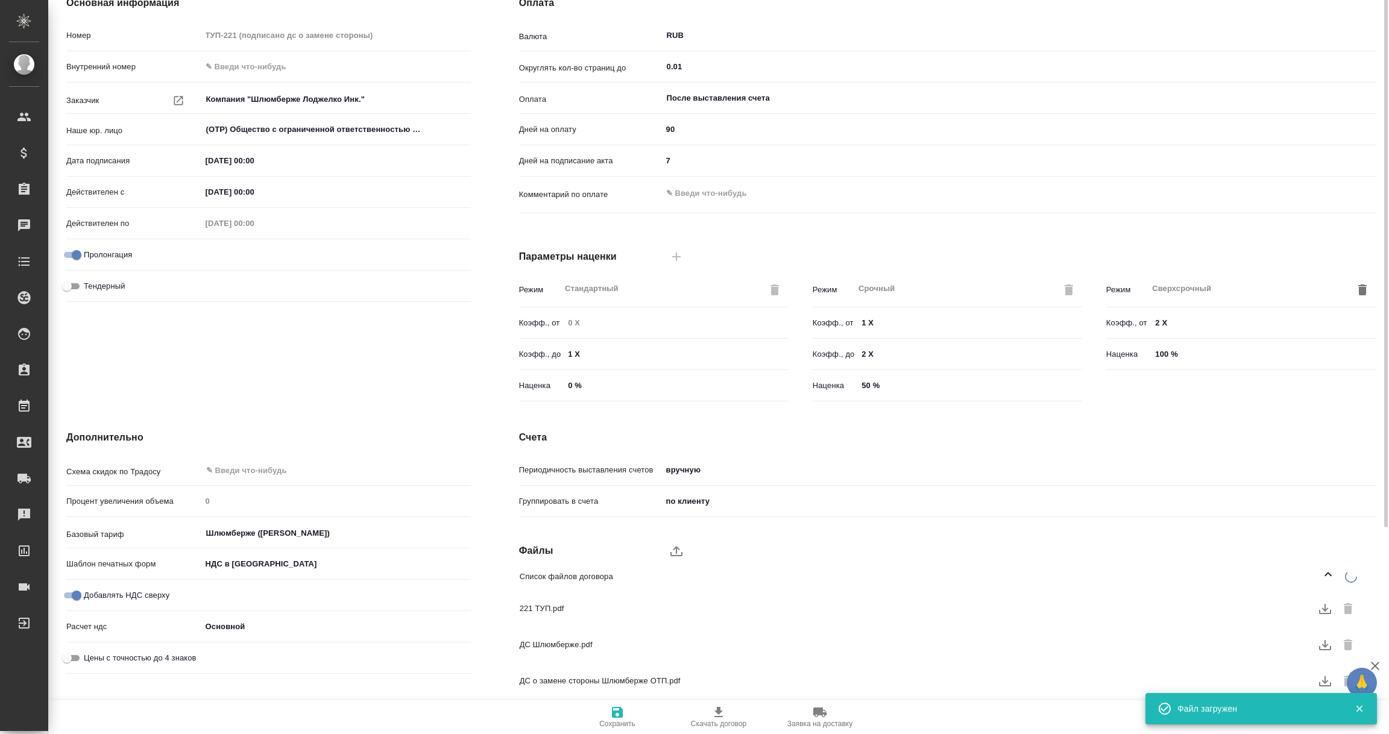
scroll to position [0, 0]
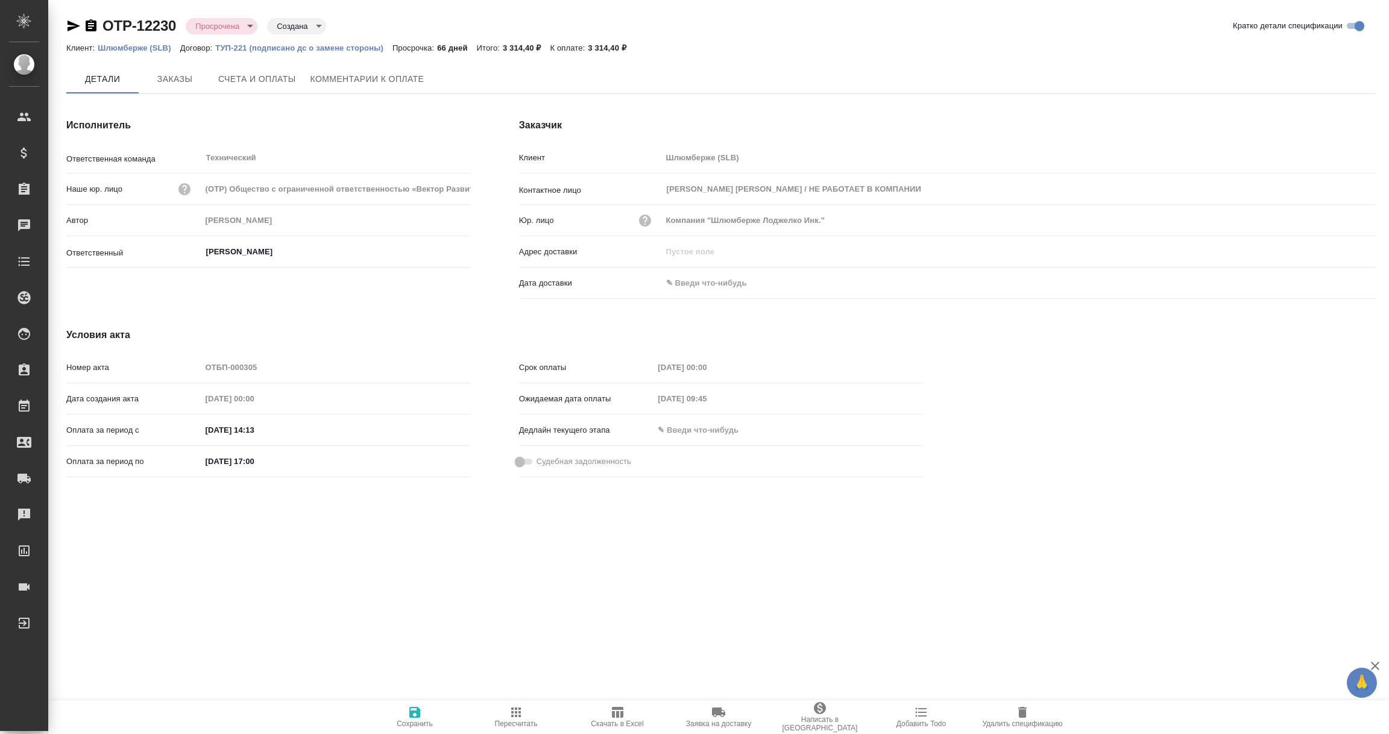
click at [725, 717] on icon "button" at bounding box center [718, 712] width 14 height 14
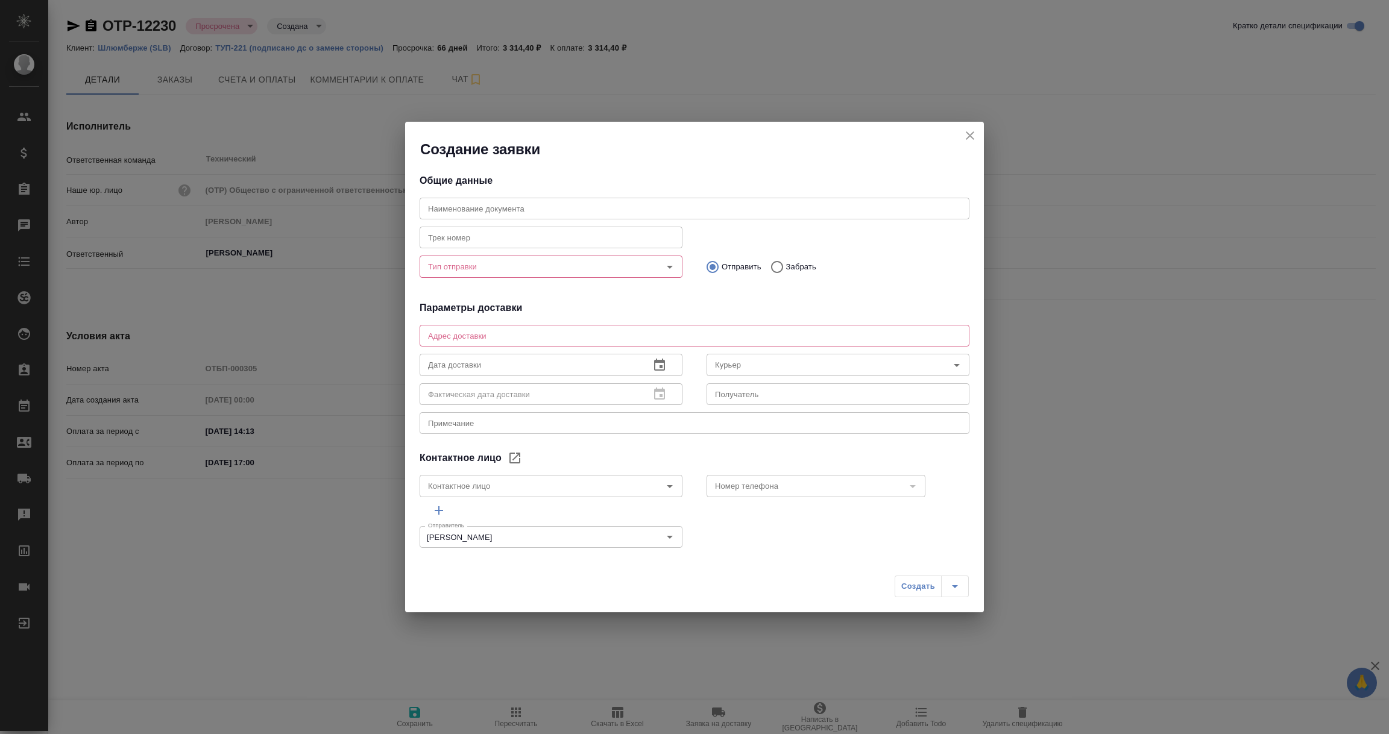
type input "[PERSON_NAME] [PERSON_NAME] / НЕ РАБОТАЕТ В КОМПАНИИ"
click at [667, 266] on icon "Open" at bounding box center [670, 267] width 6 height 3
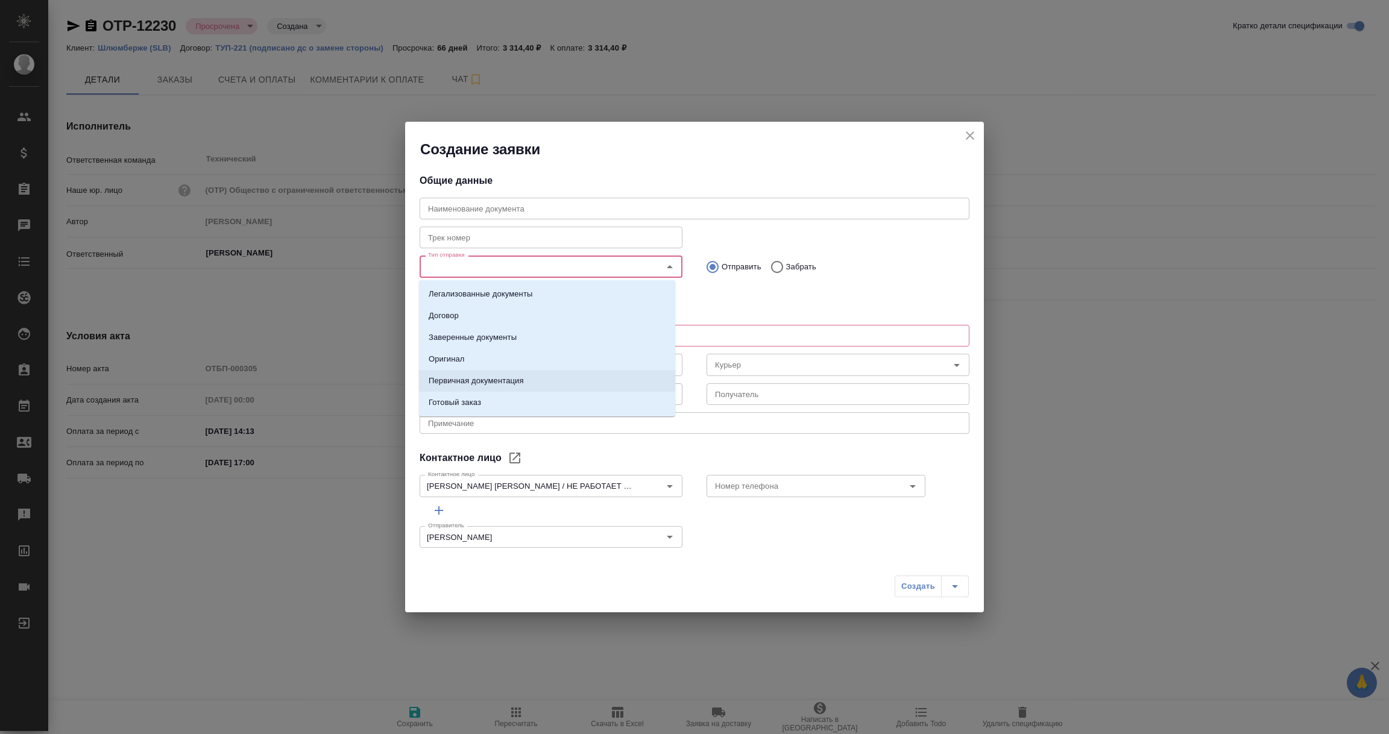
click at [508, 381] on p "Первичная документация" at bounding box center [475, 381] width 95 height 12
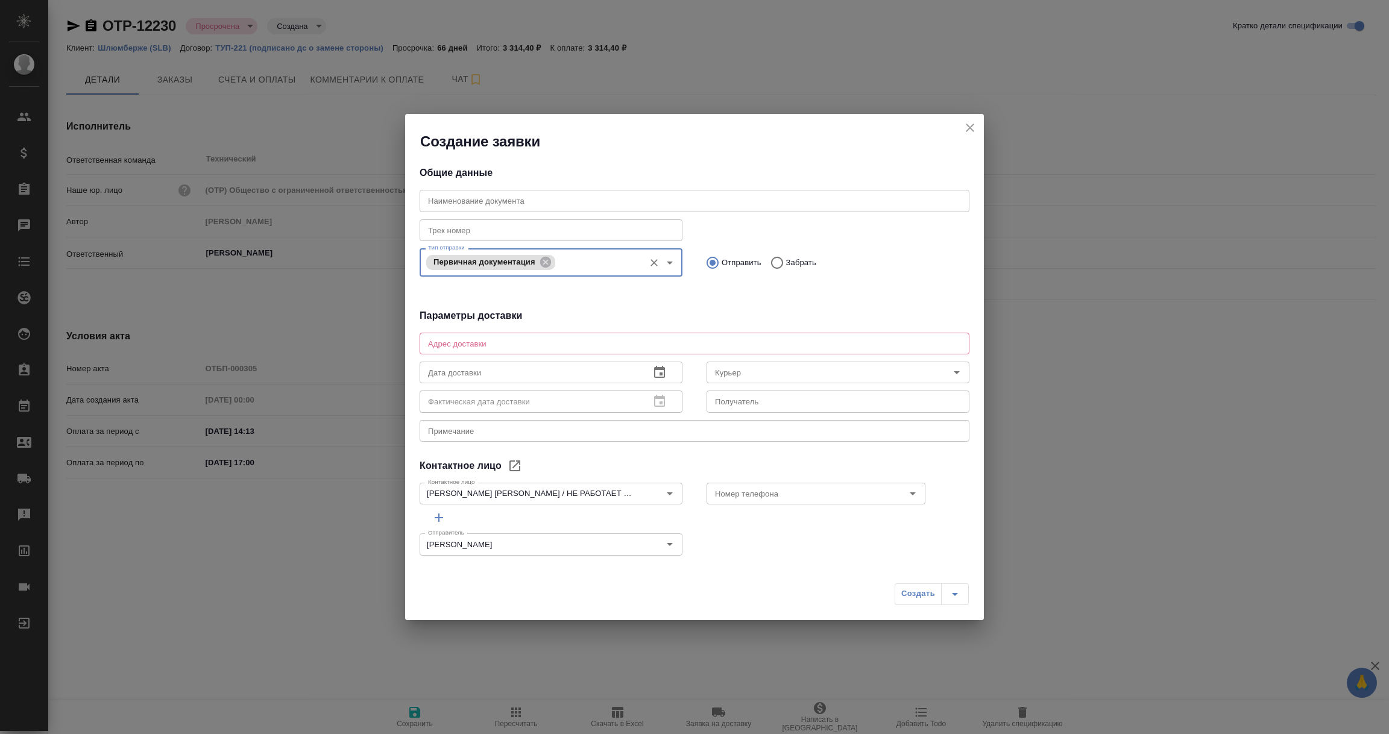
click at [505, 339] on textarea at bounding box center [694, 343] width 533 height 9
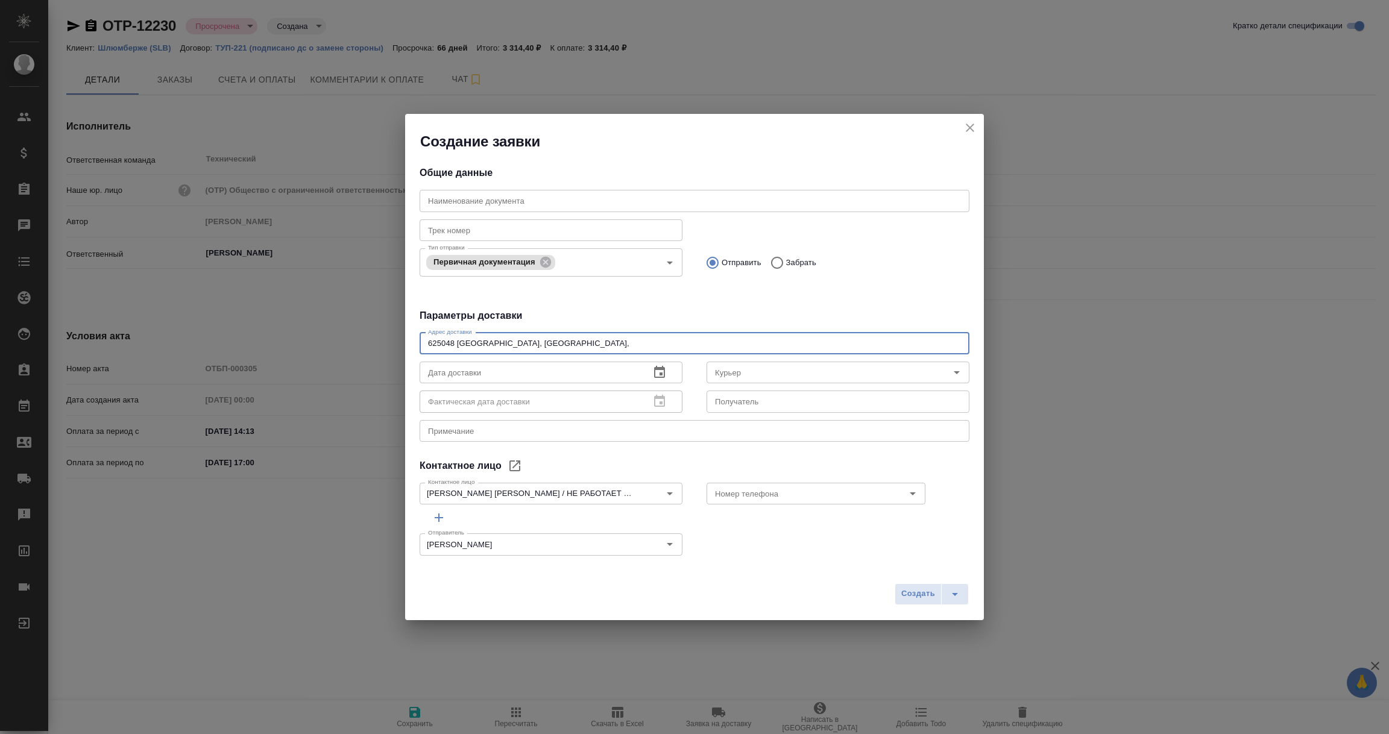
click at [486, 345] on textarea "625048 [GEOGRAPHIC_DATA], [GEOGRAPHIC_DATA]," at bounding box center [694, 343] width 533 height 9
click at [569, 346] on textarea "625048 [GEOGRAPHIC_DATA], г. [GEOGRAPHIC_DATA]," at bounding box center [694, 343] width 533 height 9
click at [692, 341] on textarea "625048 Россия, г. Тюмень, ул. 50 лет Октября, д.14, Бизнес центр Маггелан" at bounding box center [694, 343] width 533 height 9
click at [725, 337] on div "625048 Россия, г. Тюмень, ул. 50 лет Октября, д.14, Бизнес центр Магеллан x Адр…" at bounding box center [694, 344] width 550 height 22
click at [725, 340] on textarea "625048 Россия, г. Тюмень, ул. 50 лет Октября, д.14, Бизнес центр Магеллан" at bounding box center [694, 343] width 533 height 9
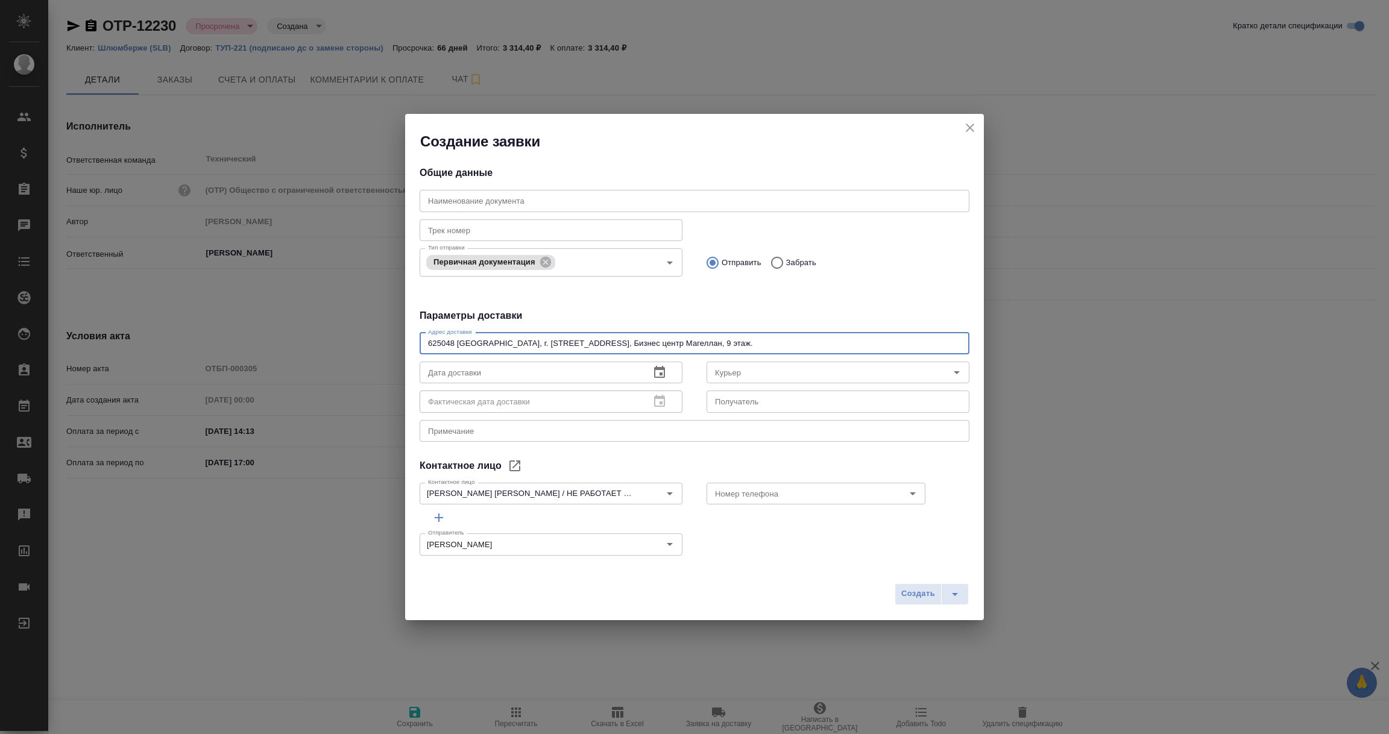
drag, startPoint x: 779, startPoint y: 344, endPoint x: 415, endPoint y: 344, distance: 364.6
click at [419, 344] on div "Адрес доставки 625048 Россия, г. Тюмень, ул. 50 лет Октября, д.14, Бизнес центр…" at bounding box center [694, 386] width 550 height 116
type textarea "625048 [GEOGRAPHIC_DATA], г. [STREET_ADDRESS], Бизнес центр Магеллан, 9 этаж."
click at [466, 432] on textarea at bounding box center [694, 430] width 533 height 9
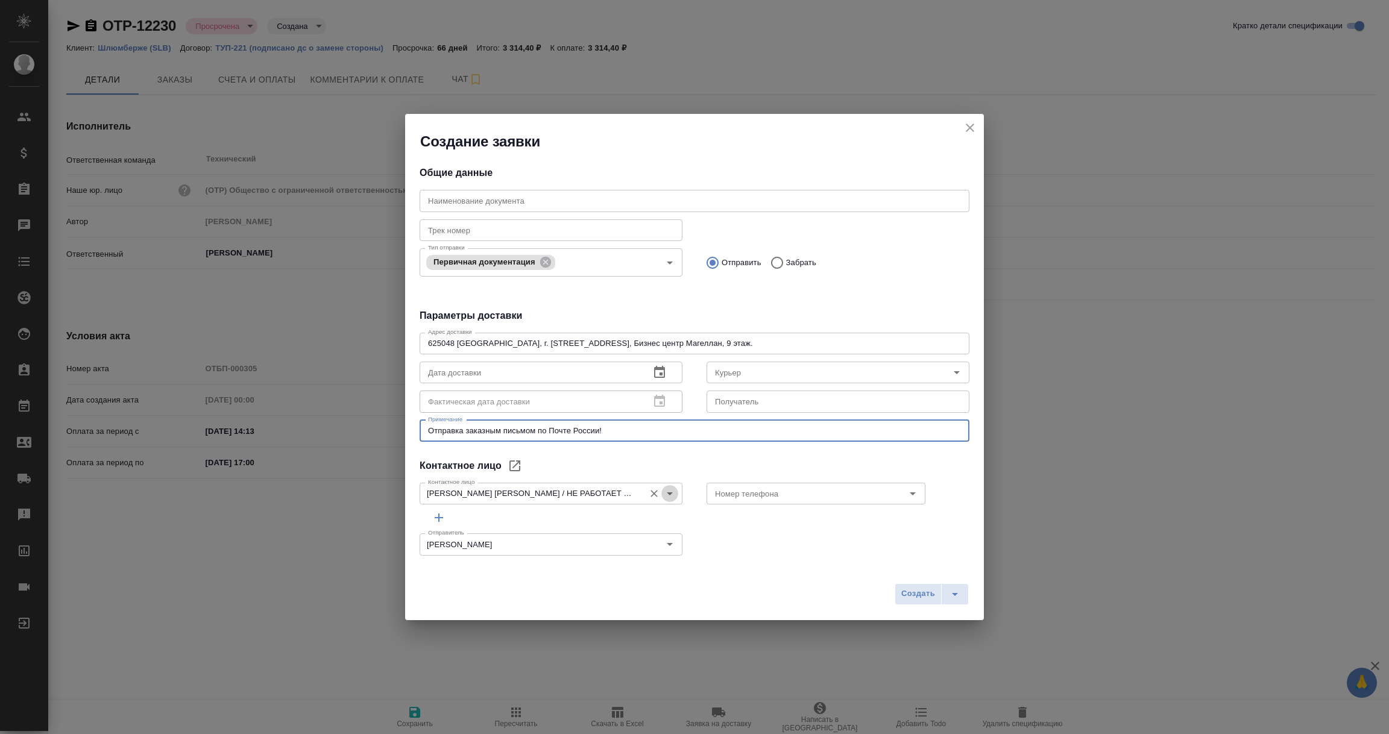
click at [662, 491] on icon "Open" at bounding box center [669, 493] width 14 height 14
type textarea "Отправка заказным письмом по Почте России!"
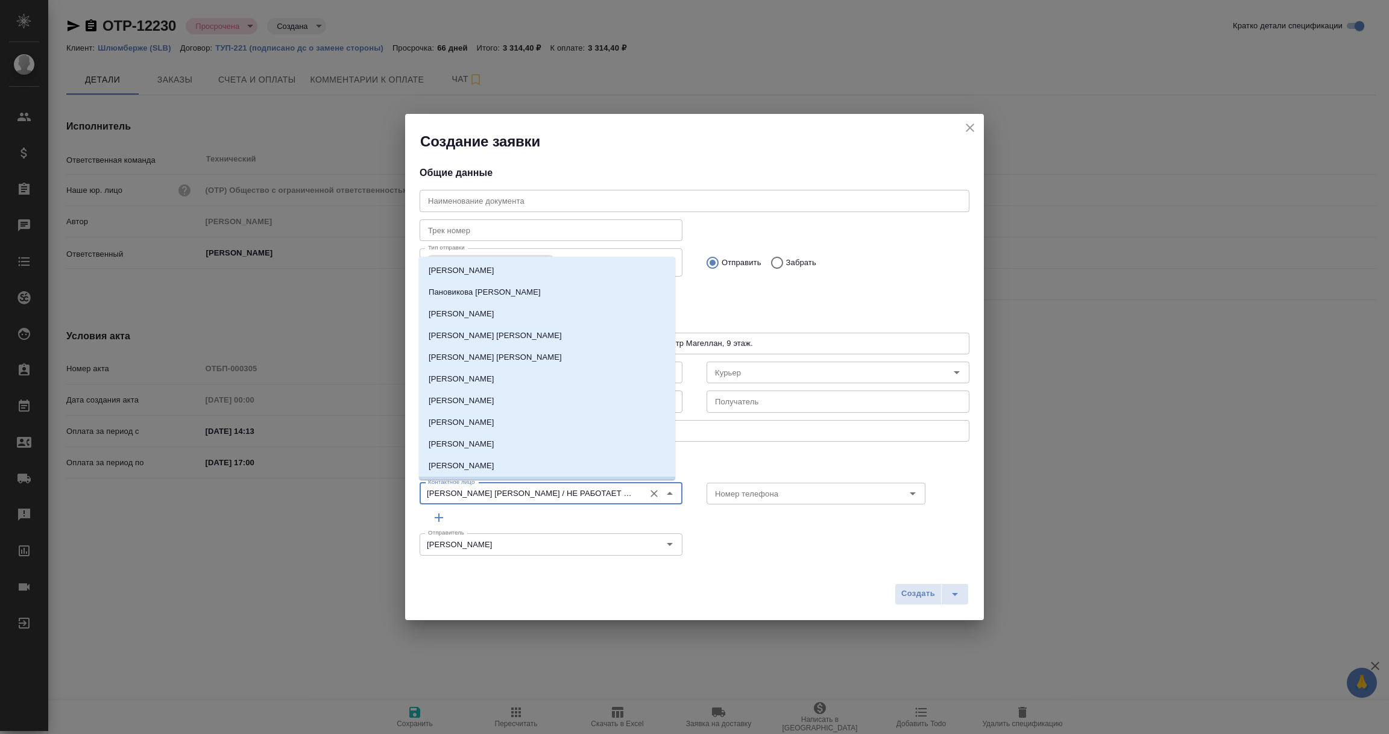
scroll to position [19, 0]
click at [662, 491] on icon "Close" at bounding box center [669, 493] width 14 height 14
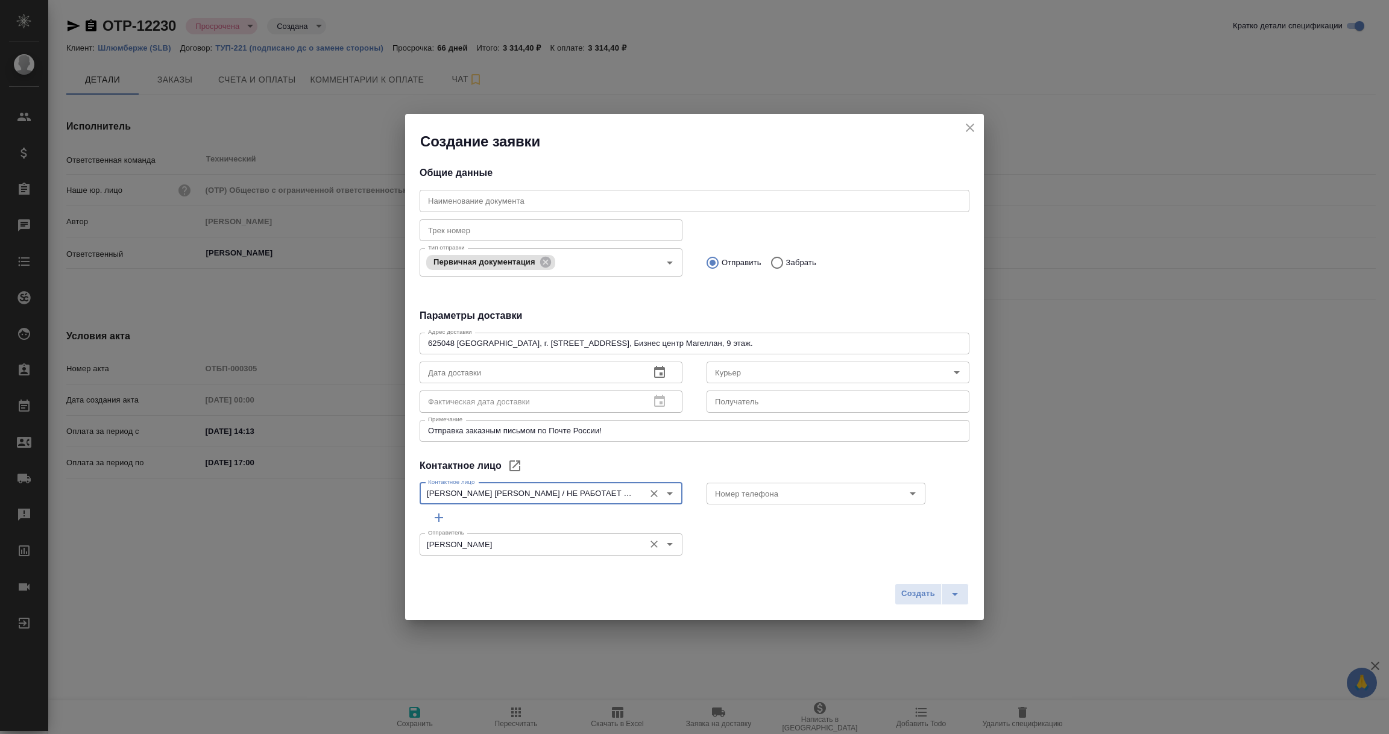
click at [665, 542] on icon "Open" at bounding box center [669, 544] width 14 height 14
click at [594, 567] on li "Никифорова Валерия" at bounding box center [547, 571] width 256 height 22
click at [662, 490] on icon "Open" at bounding box center [669, 493] width 14 height 14
type input "Никифорова Валерия"
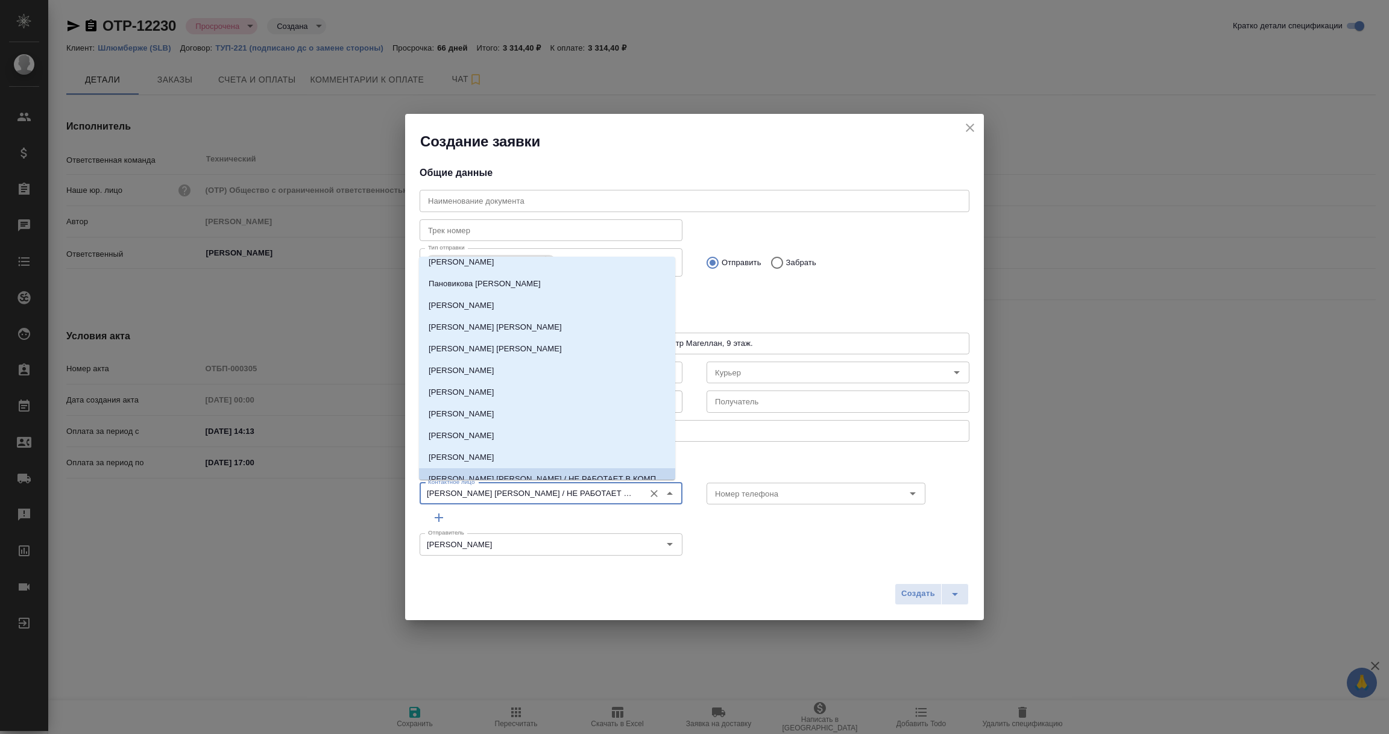
scroll to position [0, 0]
click at [731, 577] on div "Создать" at bounding box center [694, 598] width 579 height 43
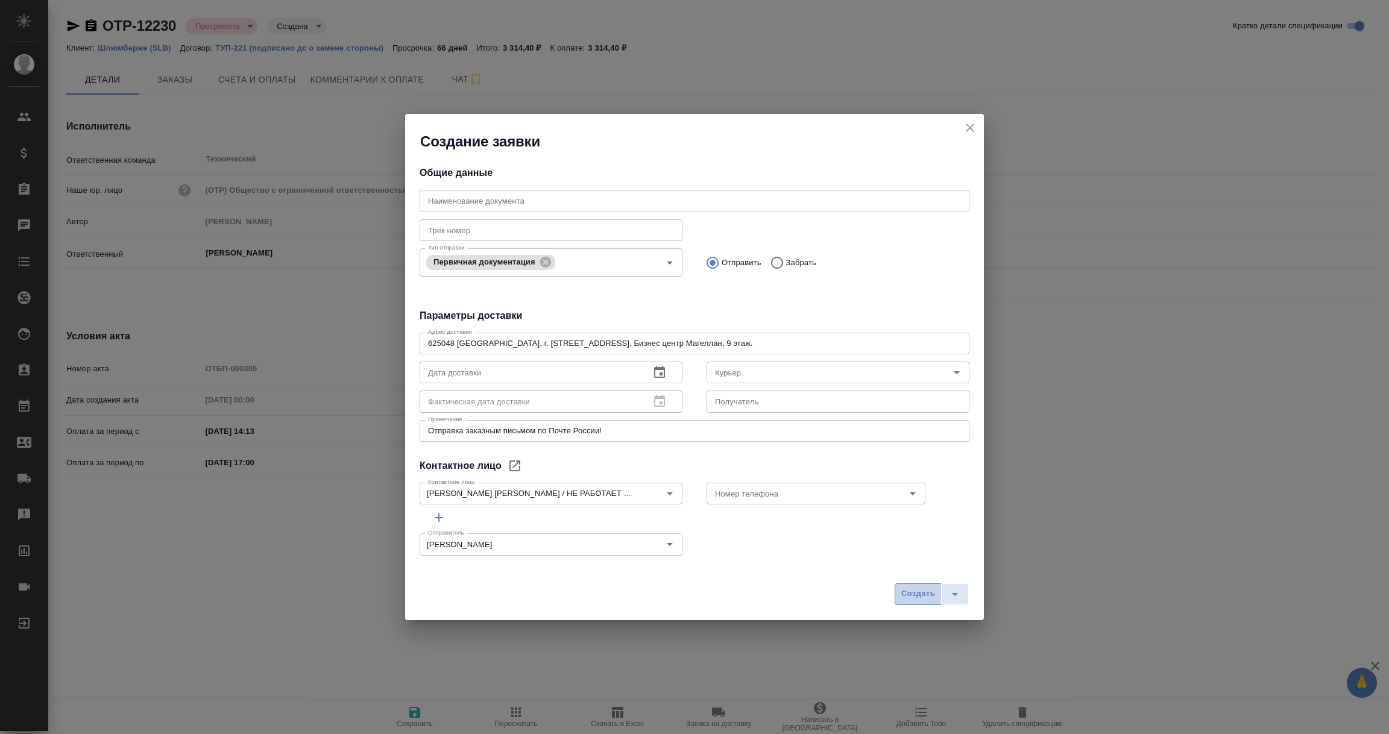
click at [910, 595] on span "Создать" at bounding box center [918, 594] width 34 height 14
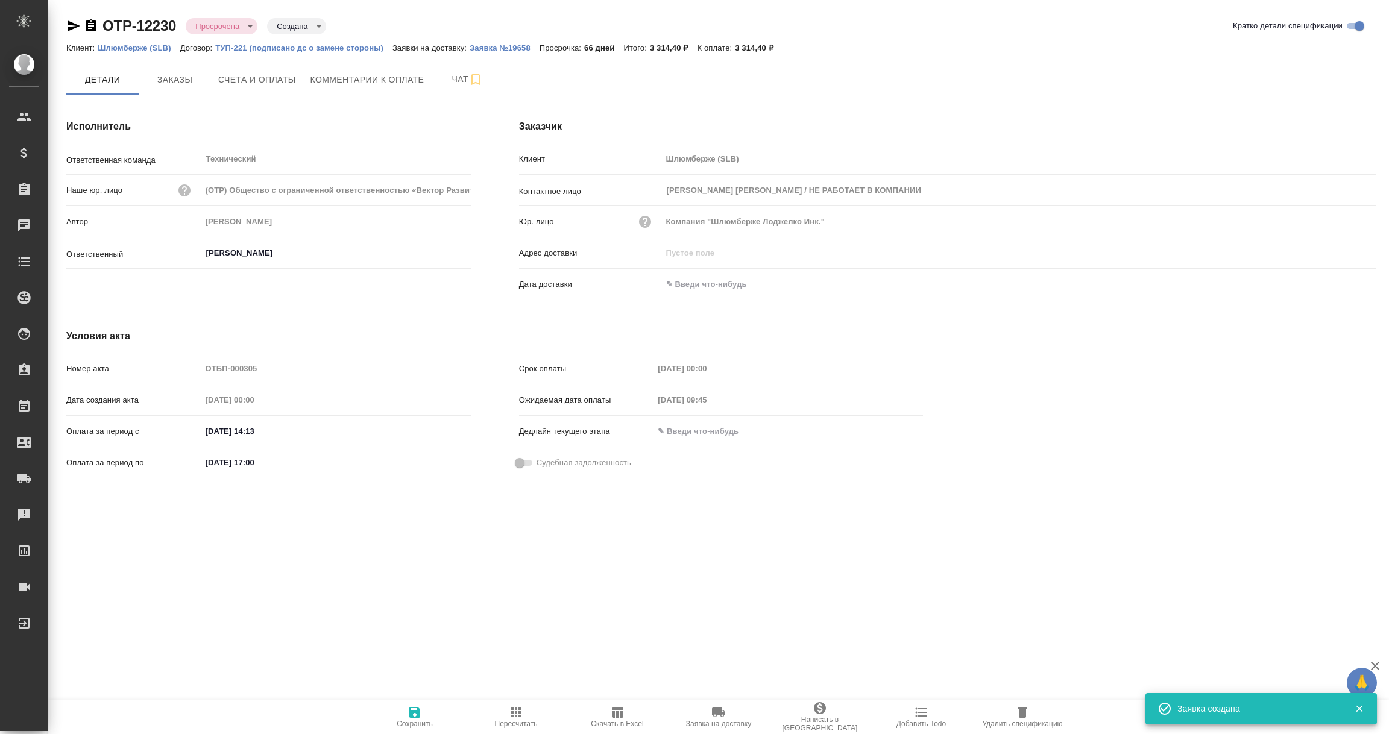
click at [129, 50] on p "Шлюмберже (SLB)" at bounding box center [139, 47] width 82 height 9
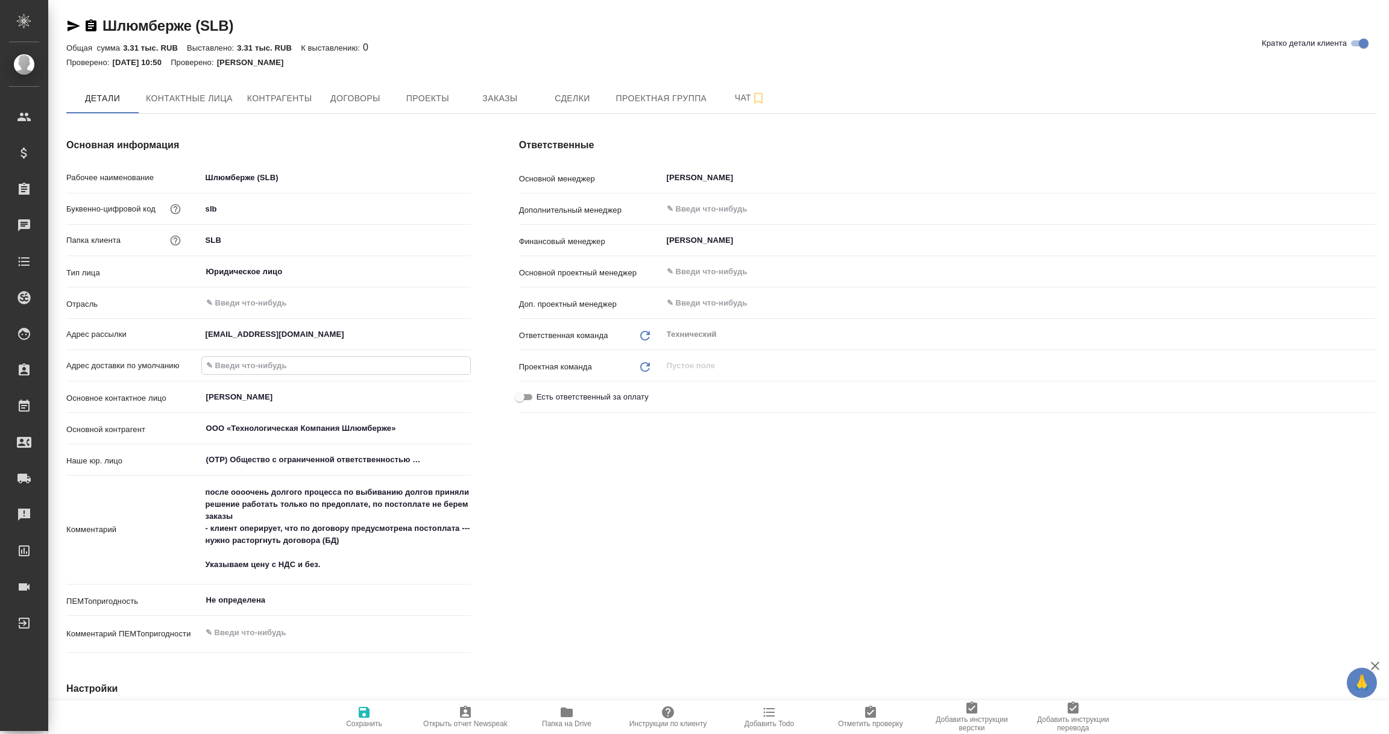
click at [251, 367] on input "text" at bounding box center [336, 365] width 268 height 17
paste input "625048 Россия, г. Тюмень, ул. 50 лет Октября, д.14, Бизнес центр Магеллан, 9 эт…"
type input "625048 Россия, г. Тюмень, ул. 50 лет Октября, д.14, Бизнес центр Магеллан, 9 эт…"
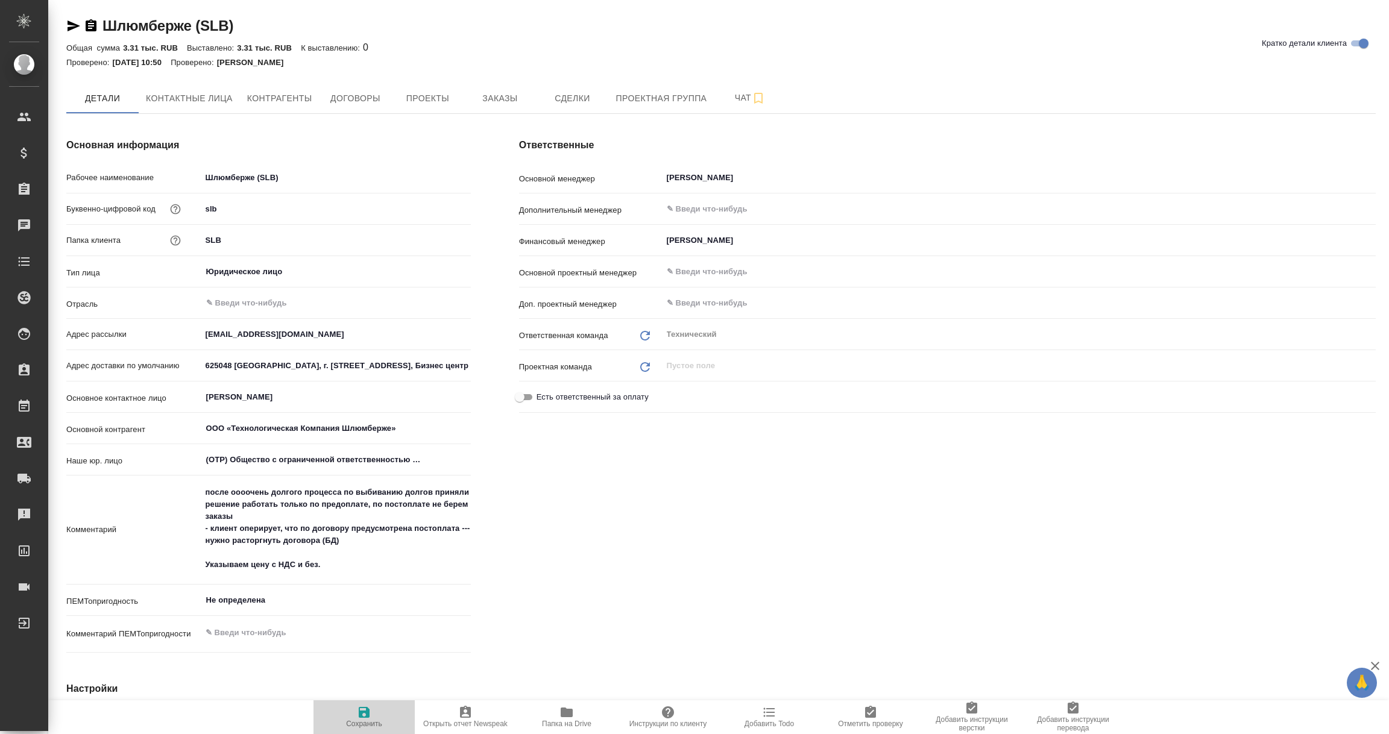
click at [359, 712] on icon "button" at bounding box center [364, 712] width 11 height 11
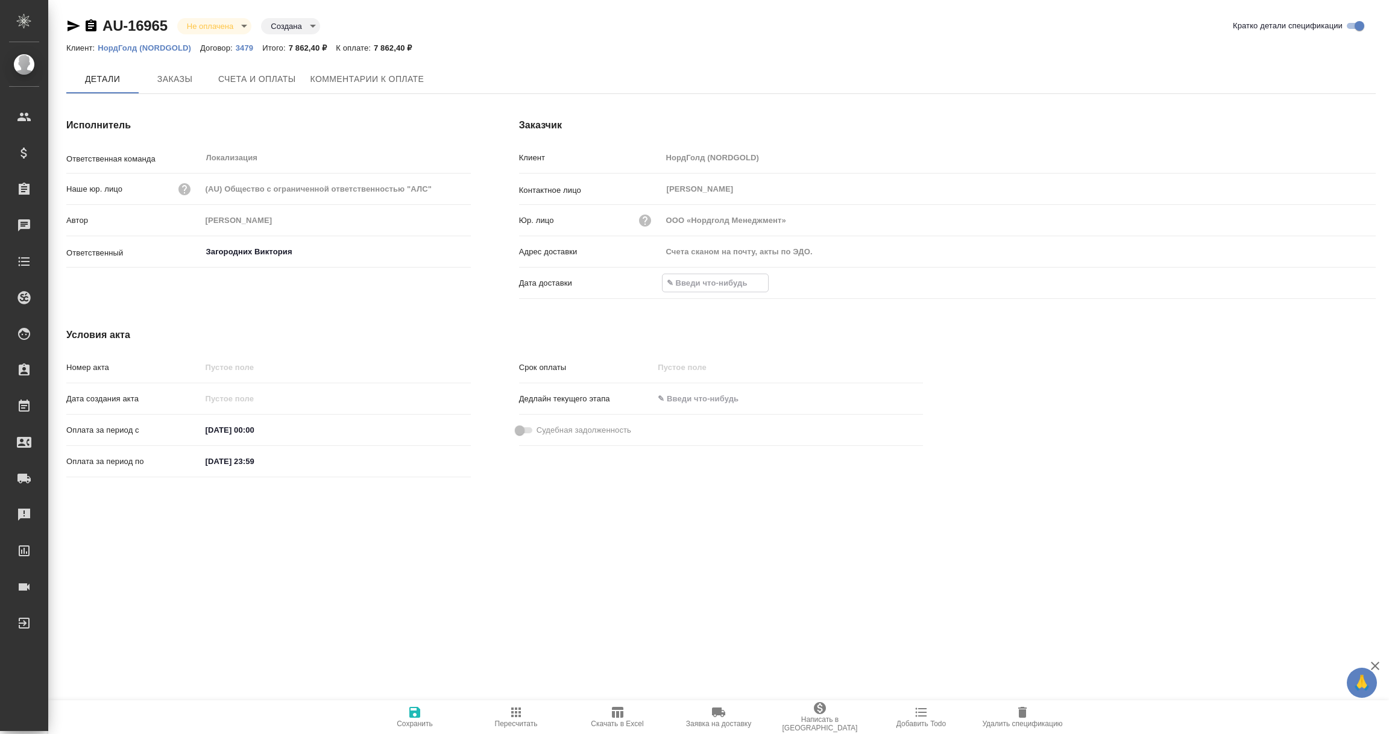
click at [699, 283] on input "text" at bounding box center [714, 282] width 105 height 17
click at [1336, 277] on icon "button" at bounding box center [1340, 283] width 14 height 14
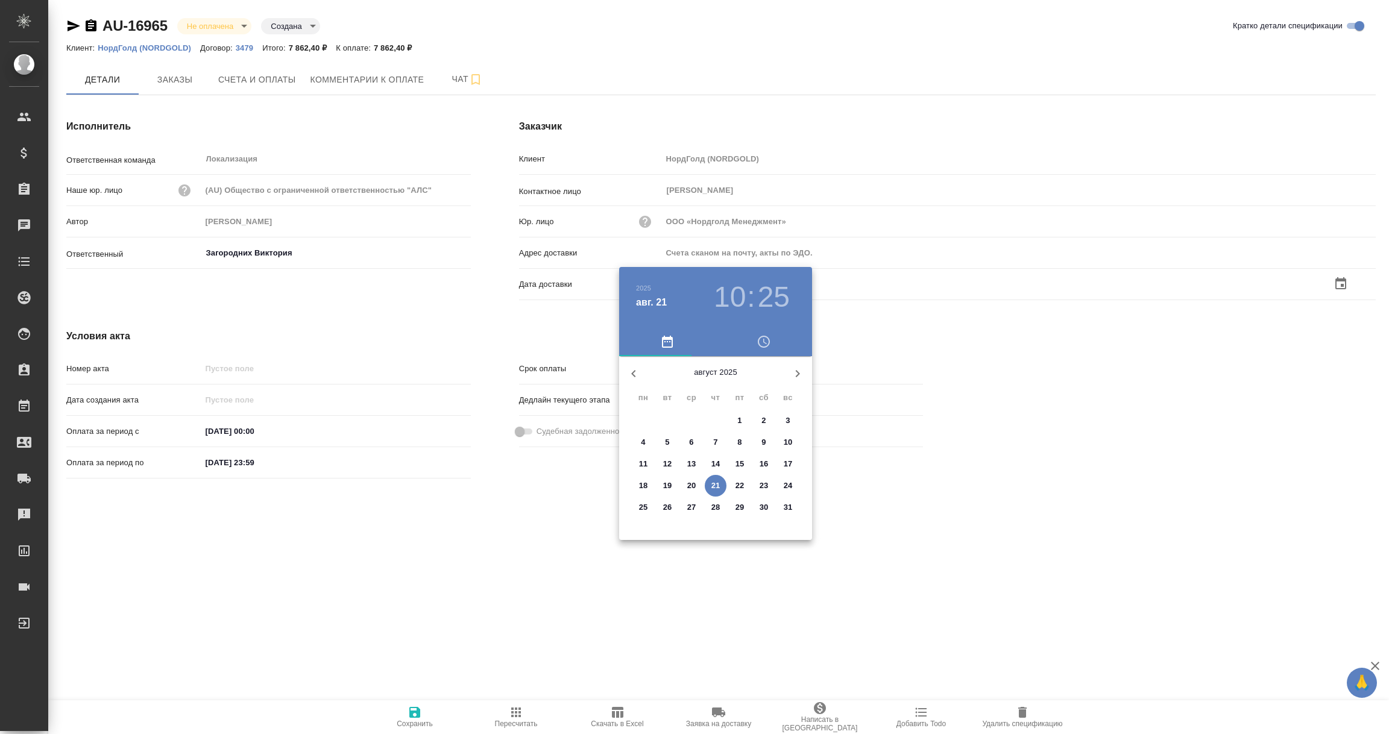
click at [715, 485] on p "21" at bounding box center [715, 486] width 9 height 12
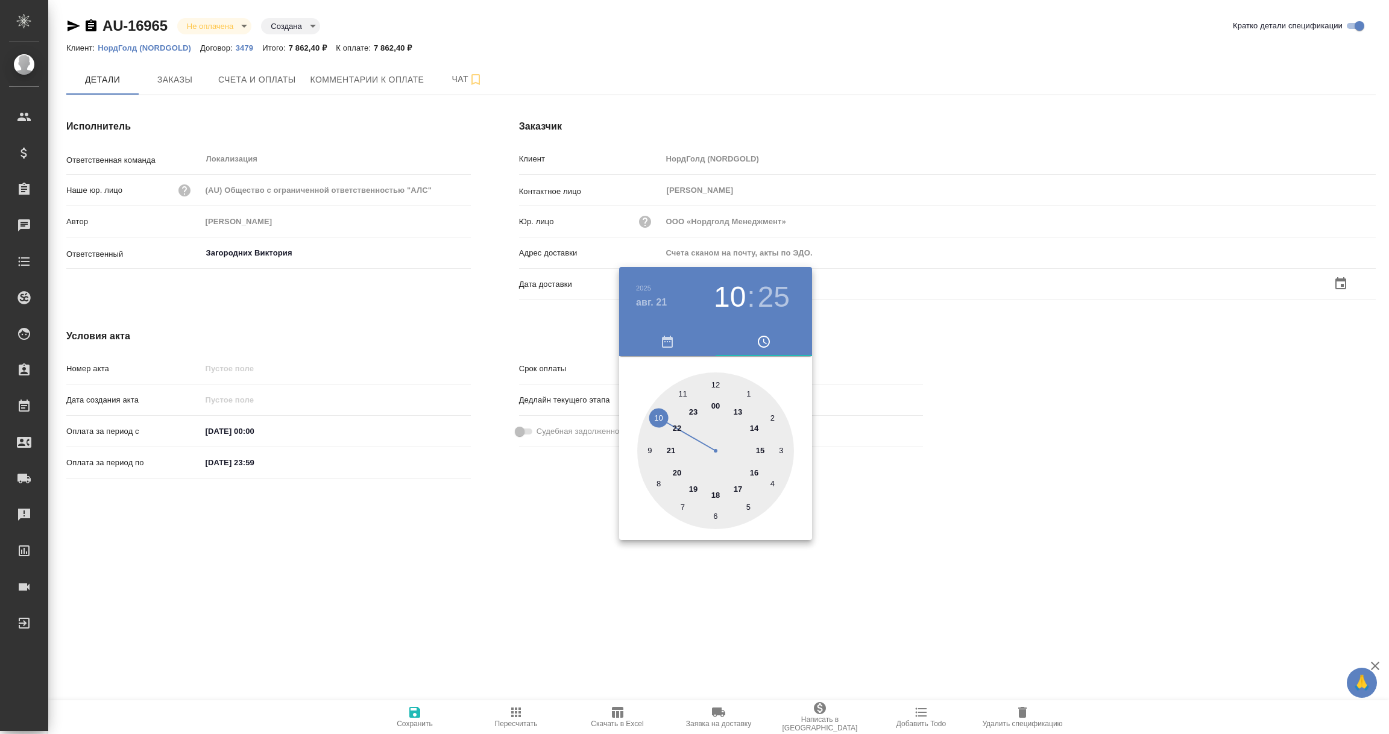
type input "[DATE] 10:25"
click at [495, 588] on div at bounding box center [694, 367] width 1389 height 734
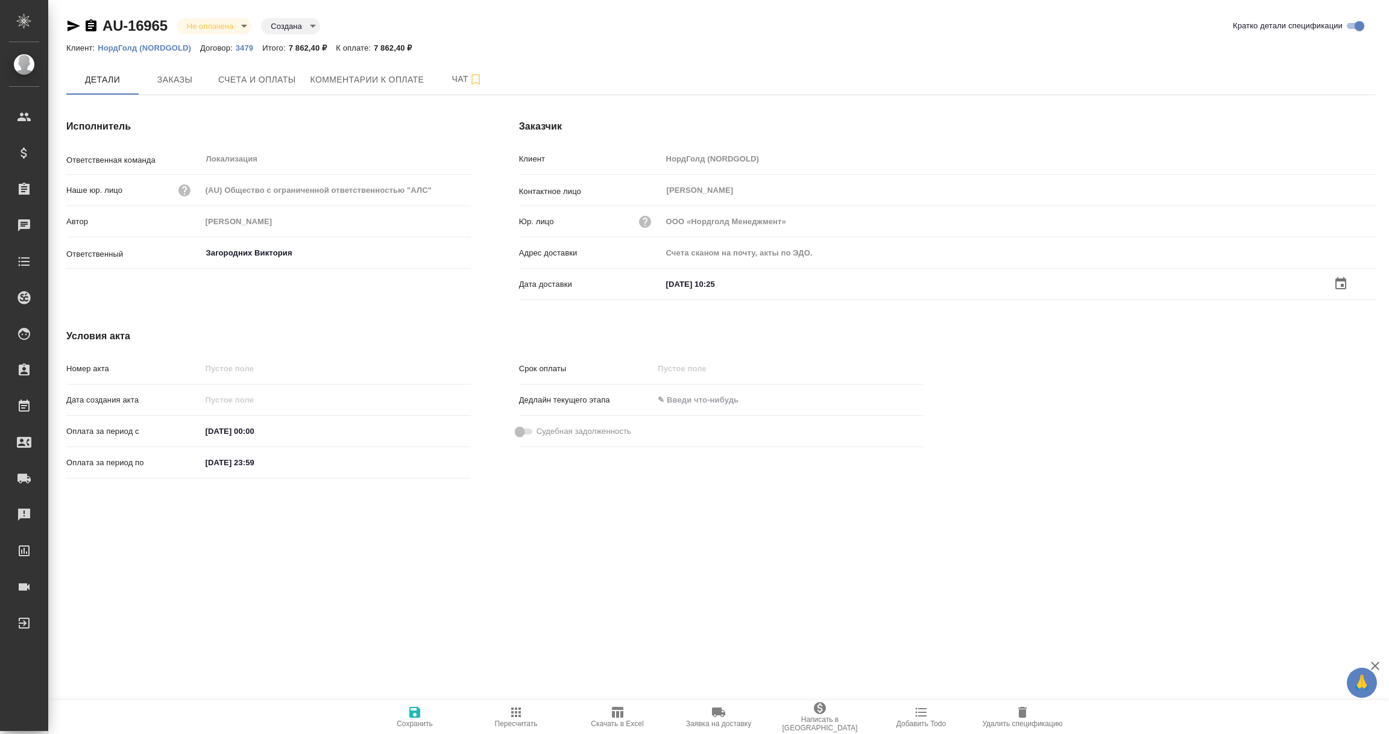
click at [413, 715] on icon "button" at bounding box center [414, 712] width 14 height 14
click at [699, 289] on input "text" at bounding box center [714, 282] width 105 height 17
click at [1347, 285] on icon "button" at bounding box center [1340, 283] width 14 height 14
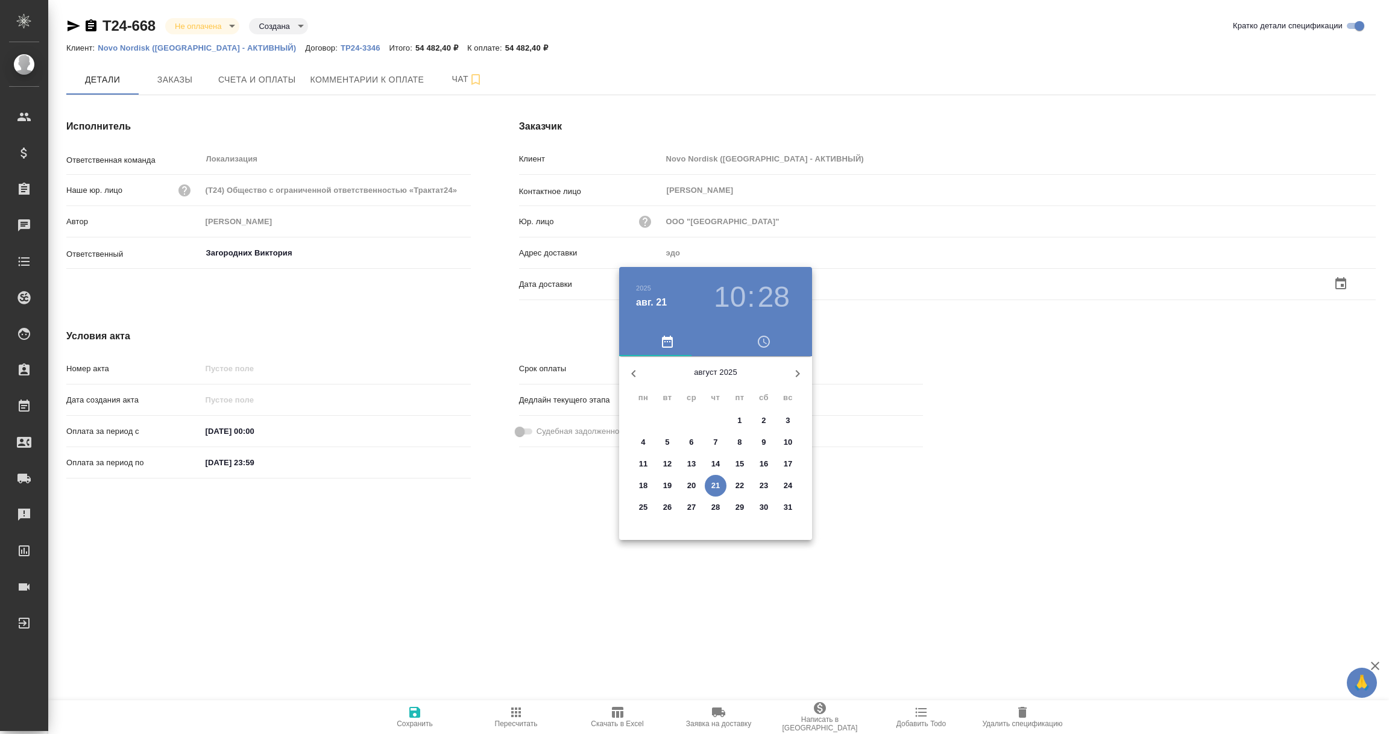
click at [712, 489] on p "21" at bounding box center [715, 486] width 9 height 12
type input "[DATE] 10:28"
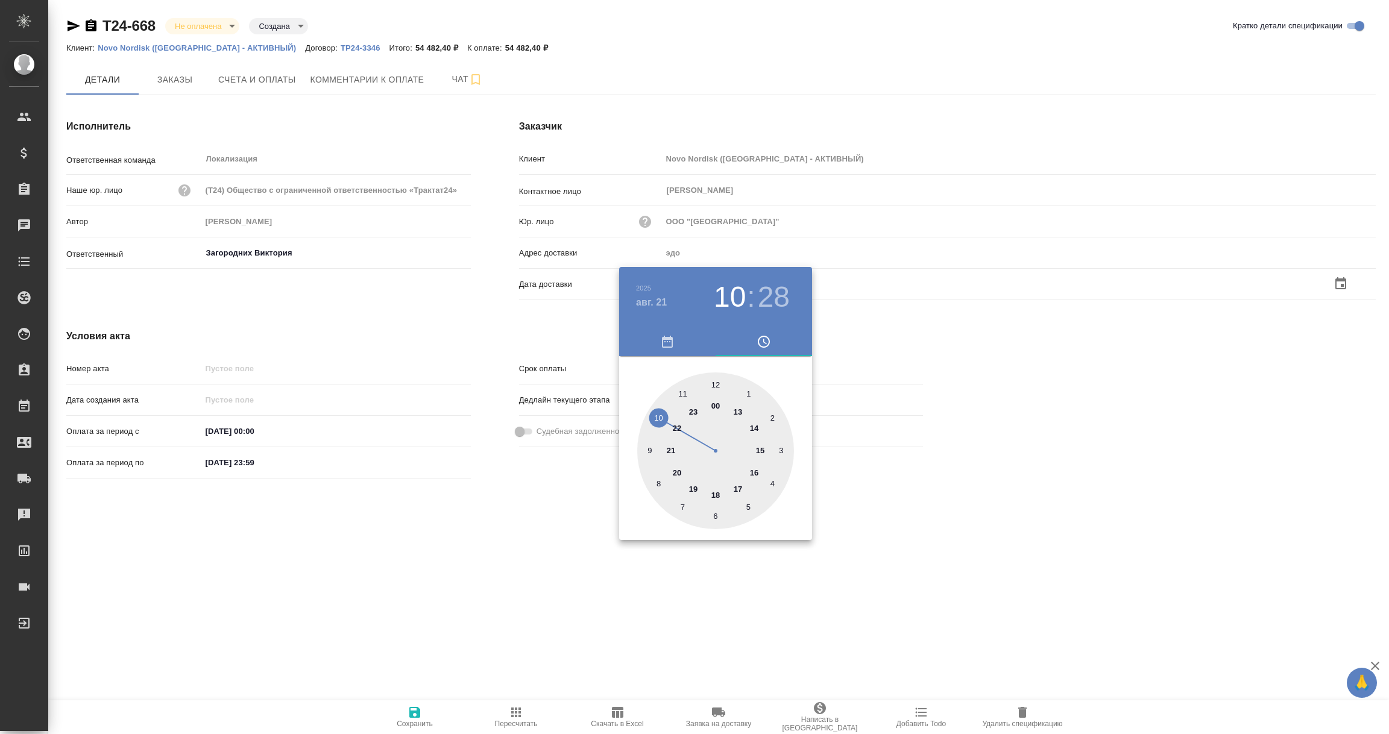
click at [555, 583] on div at bounding box center [694, 367] width 1389 height 734
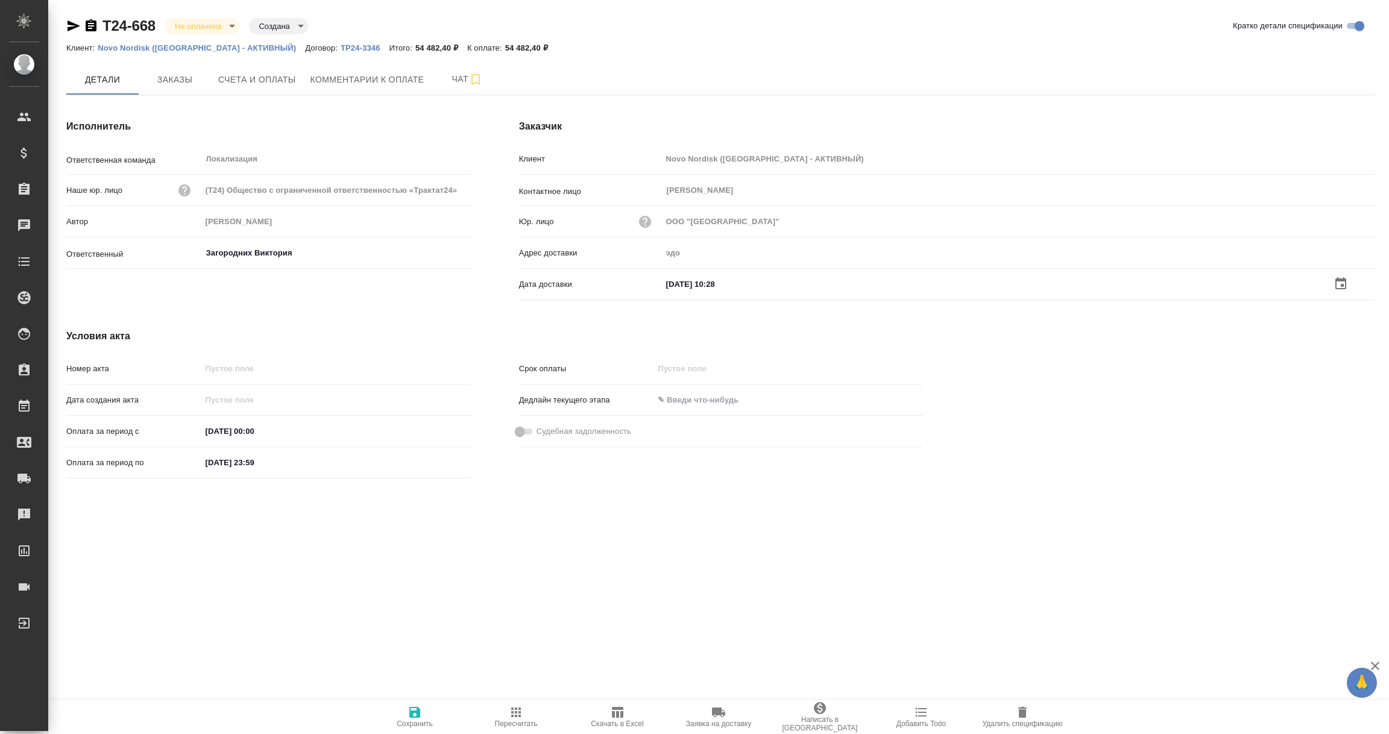
click at [417, 712] on icon "button" at bounding box center [414, 712] width 11 height 11
click at [251, 84] on span "Счета и оплаты" at bounding box center [257, 79] width 78 height 15
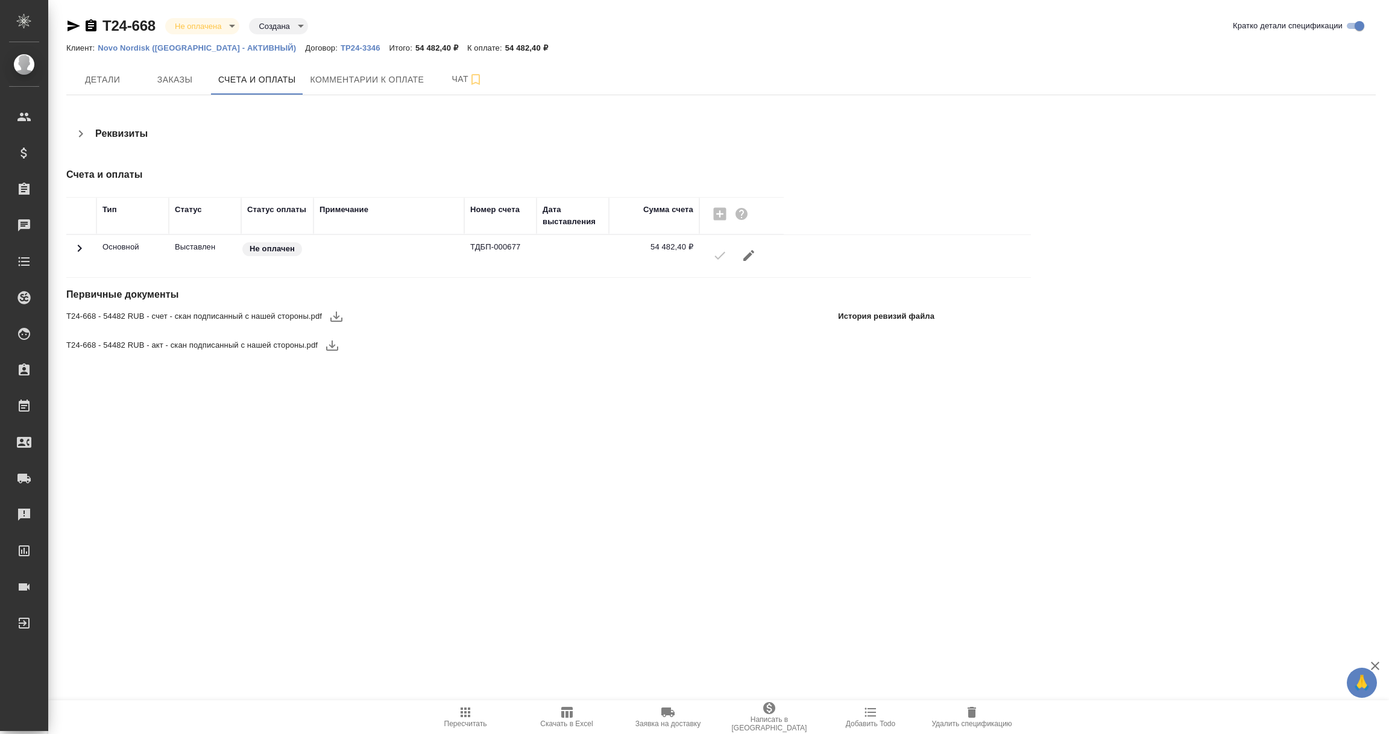
click at [337, 314] on icon "button" at bounding box center [336, 316] width 14 height 14
click at [330, 348] on icon "button" at bounding box center [332, 345] width 14 height 14
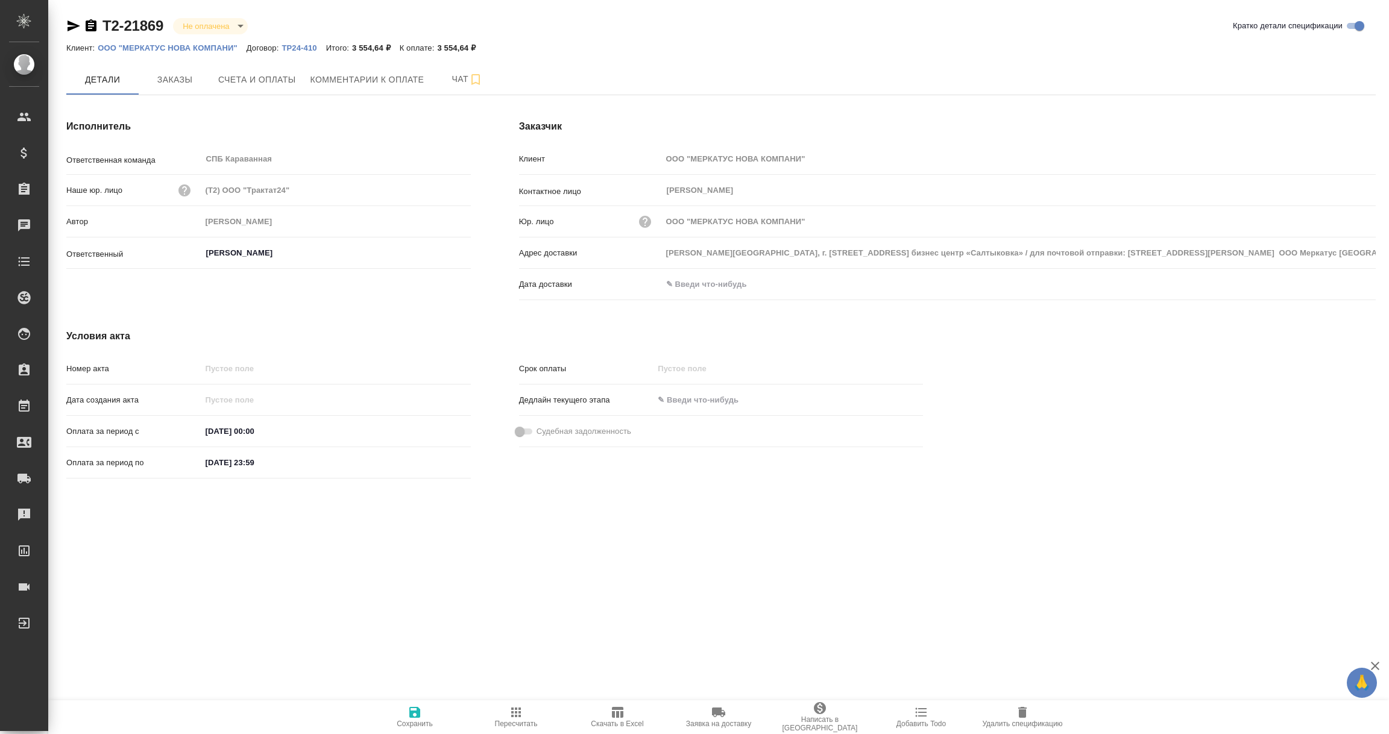
click at [179, 49] on p "ООО "МЕРКАТУС НОВА КОМПАНИ"" at bounding box center [172, 47] width 149 height 9
click at [179, 74] on span "Заказы" at bounding box center [175, 79] width 58 height 15
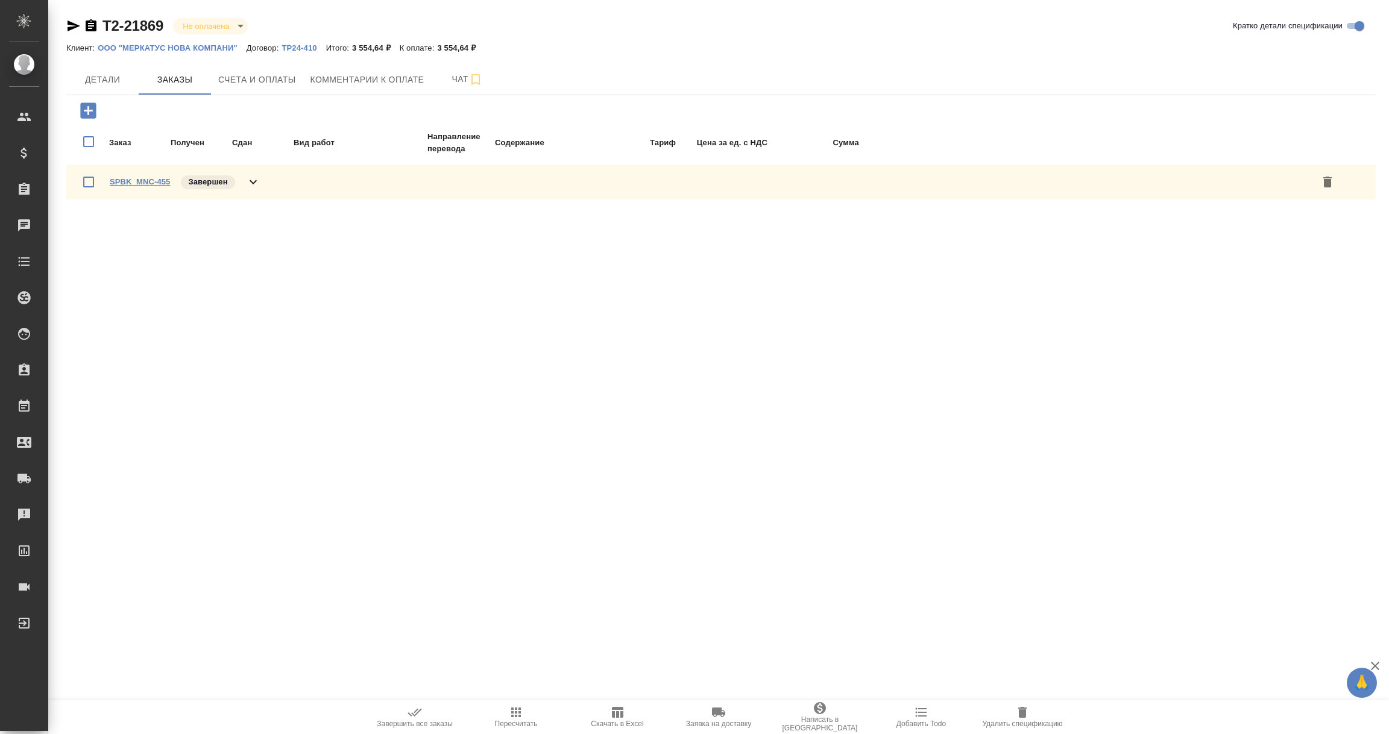
click at [139, 178] on link "SPBK_MNC-455" at bounding box center [140, 181] width 60 height 9
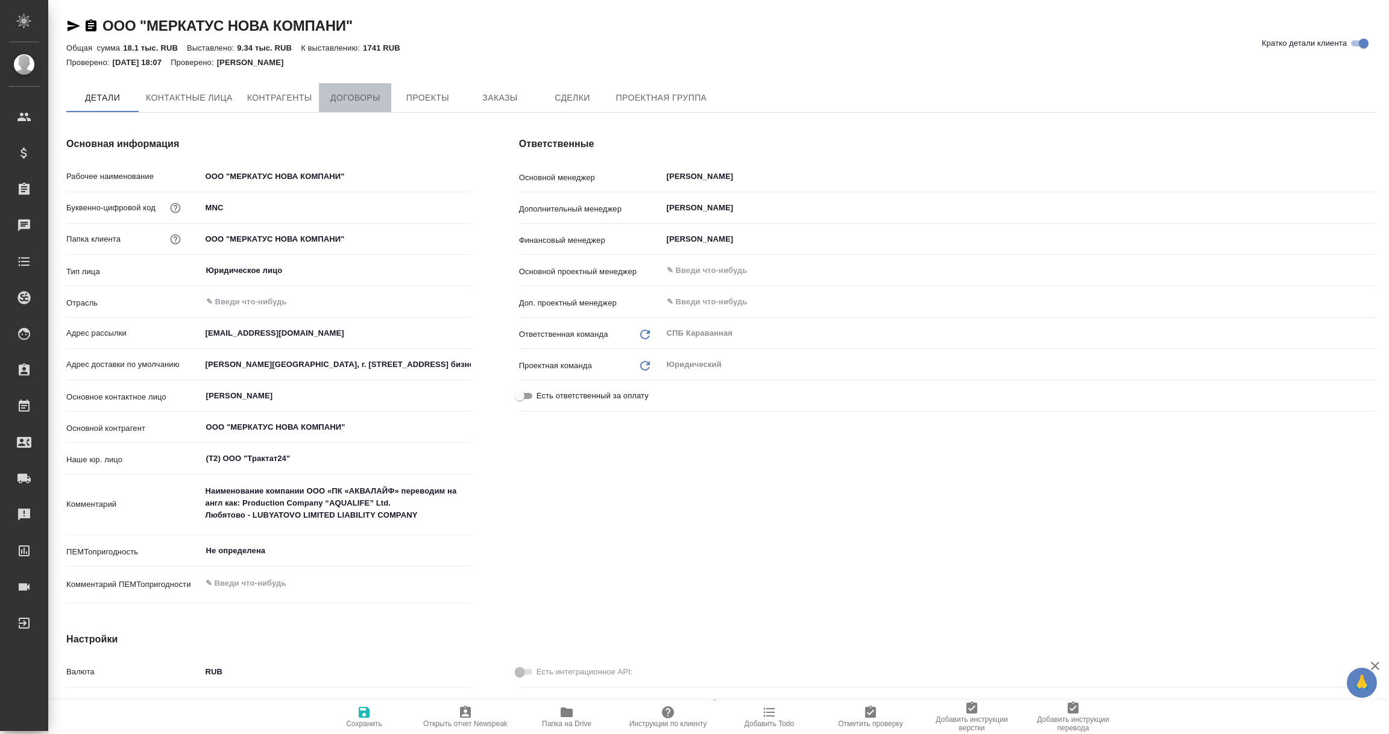
click at [352, 92] on span "Договоры" at bounding box center [355, 97] width 58 height 15
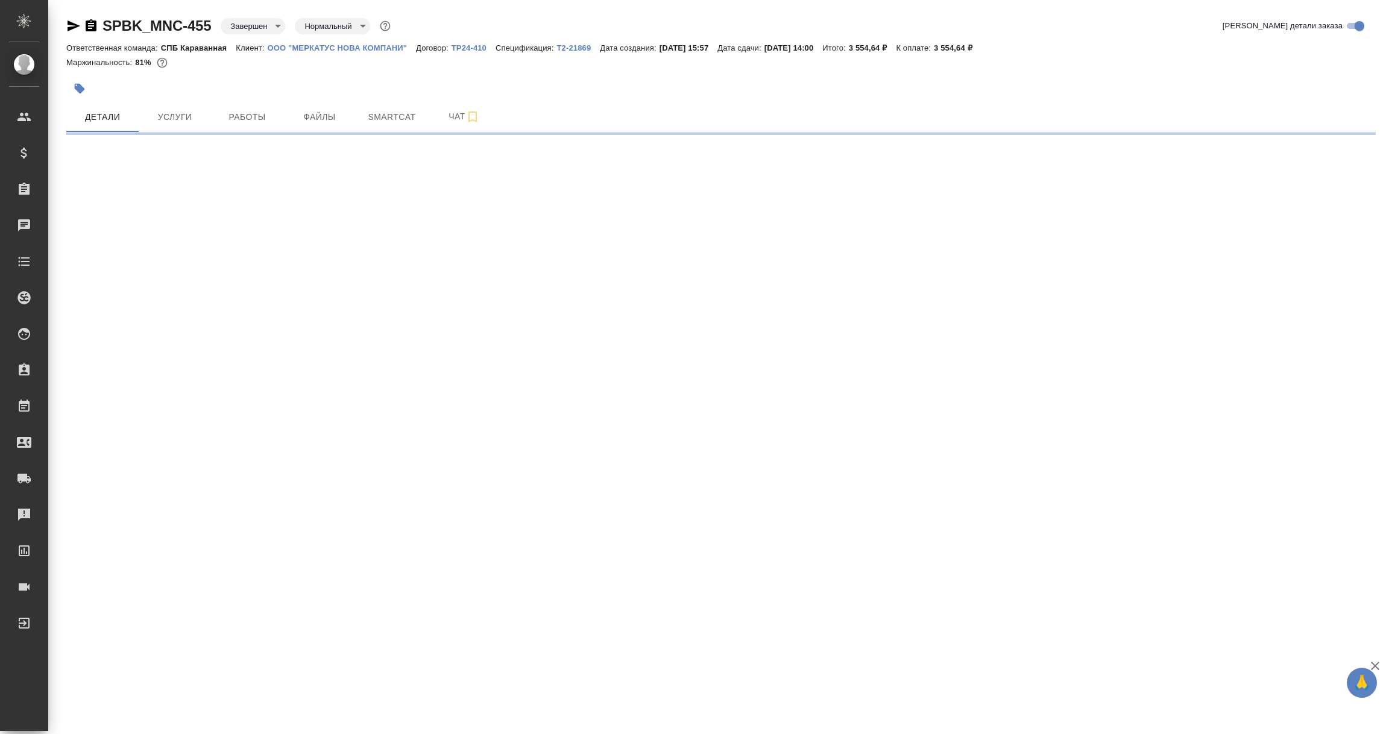
select select "RU"
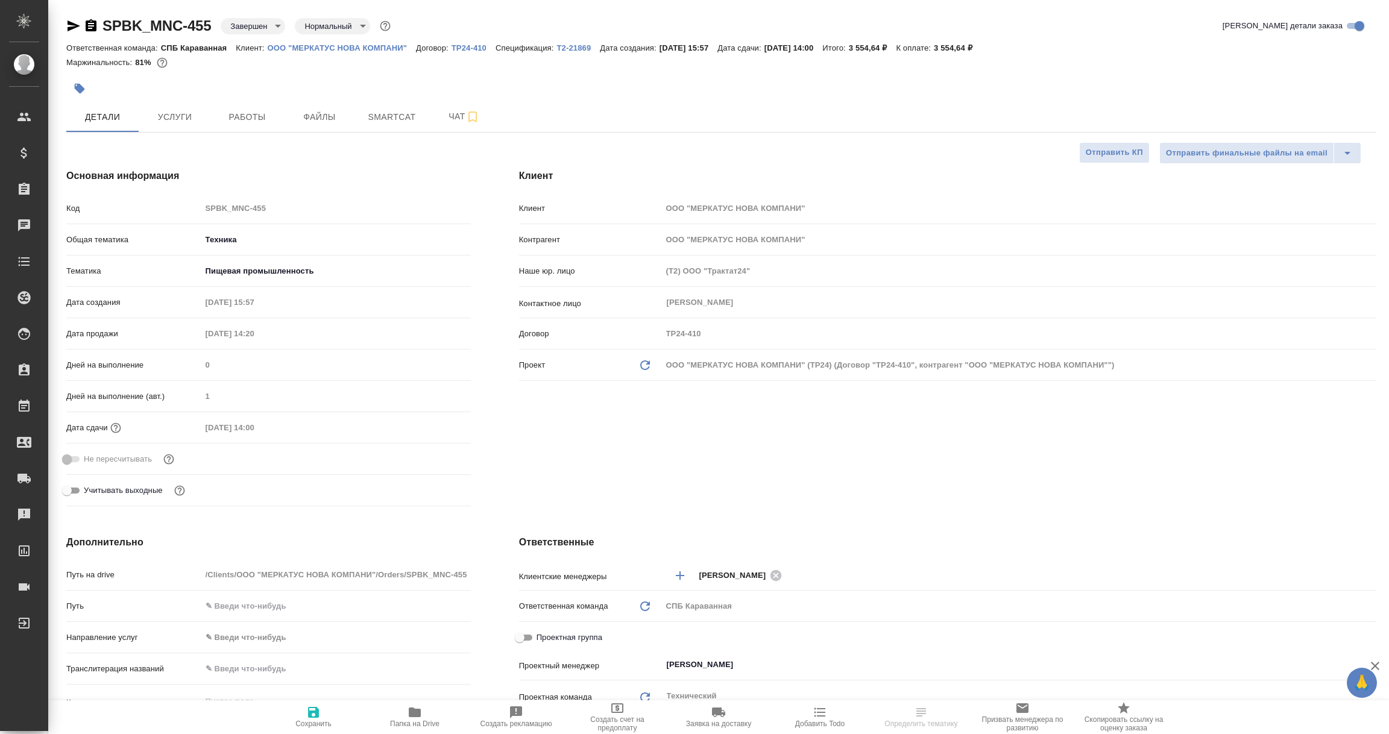
type textarea "x"
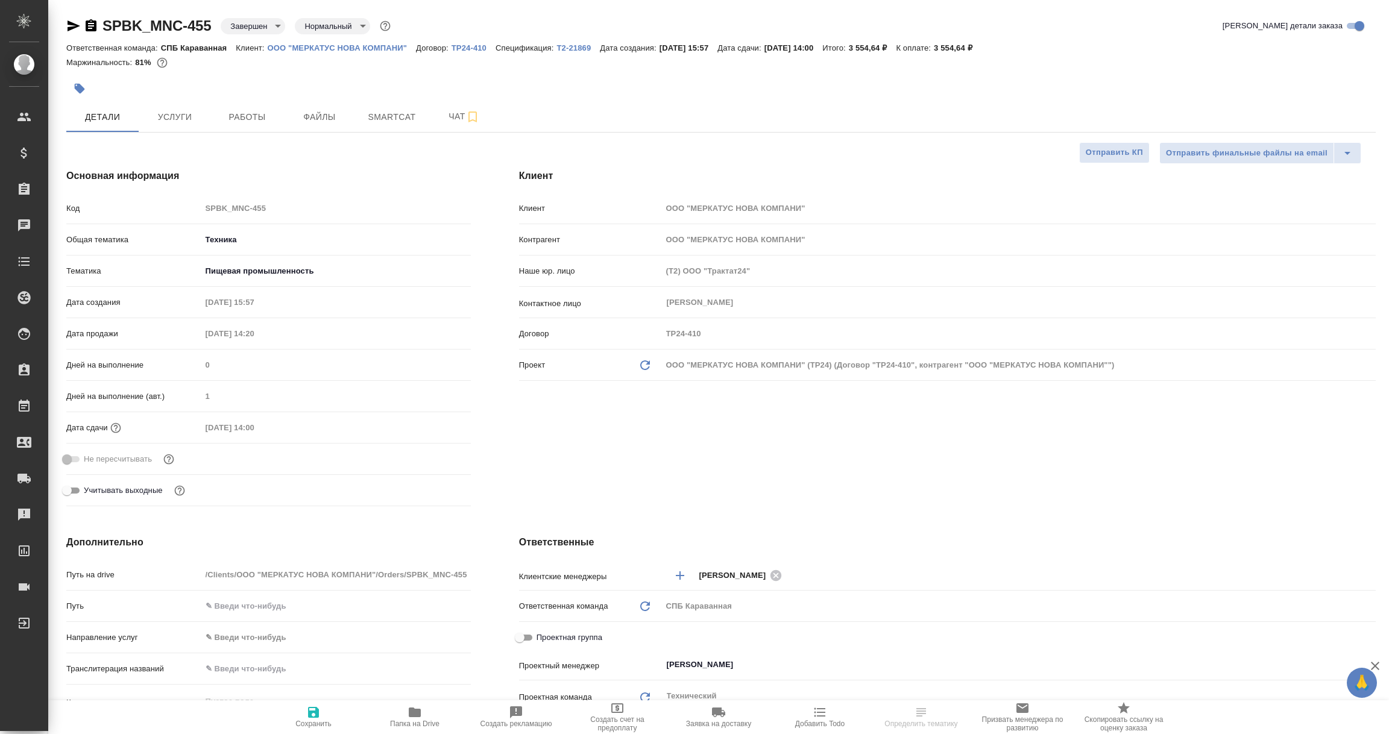
type textarea "x"
select select "RU"
type textarea "x"
